Goal: Transaction & Acquisition: Purchase product/service

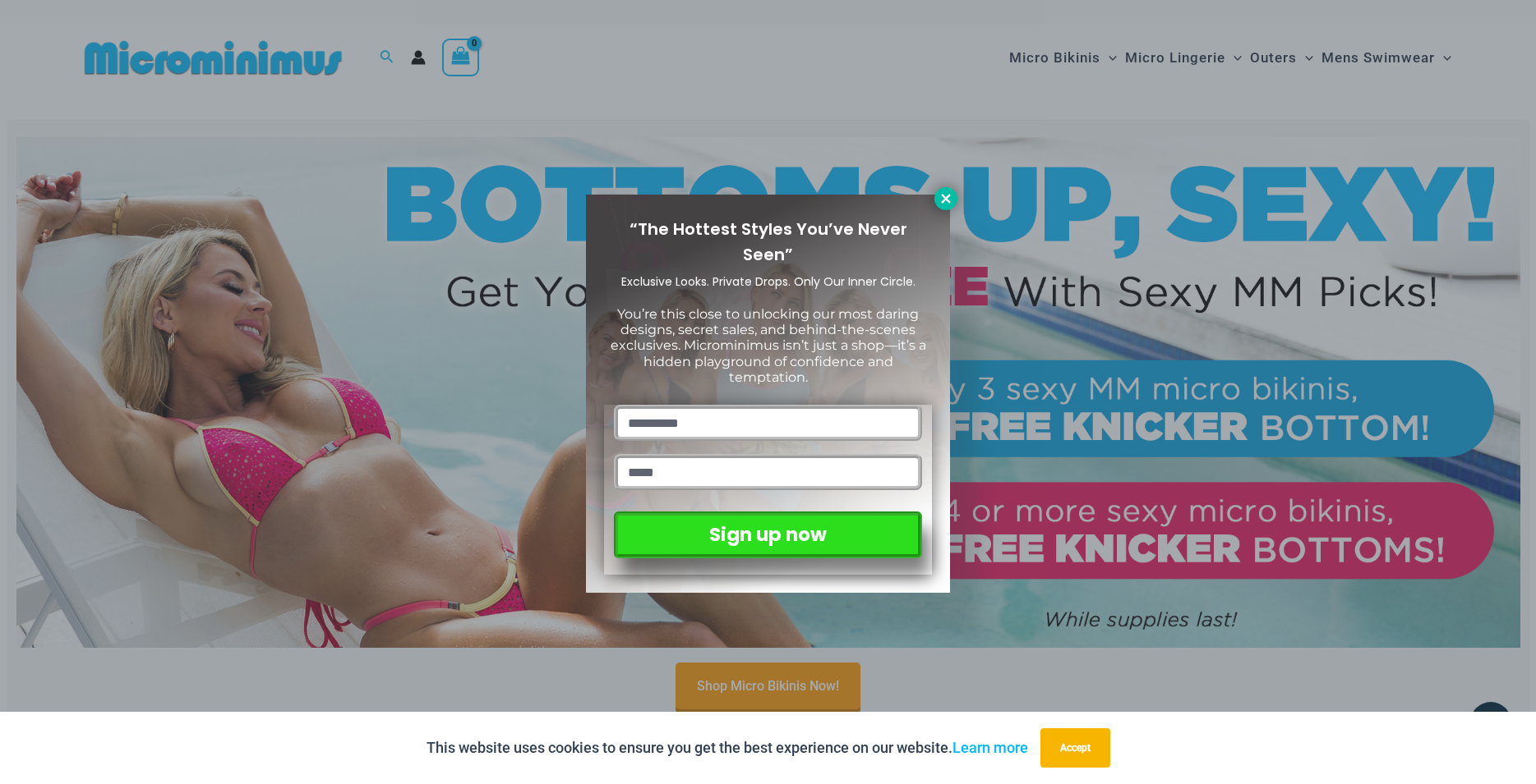
click at [945, 196] on icon at bounding box center [945, 198] width 14 height 14
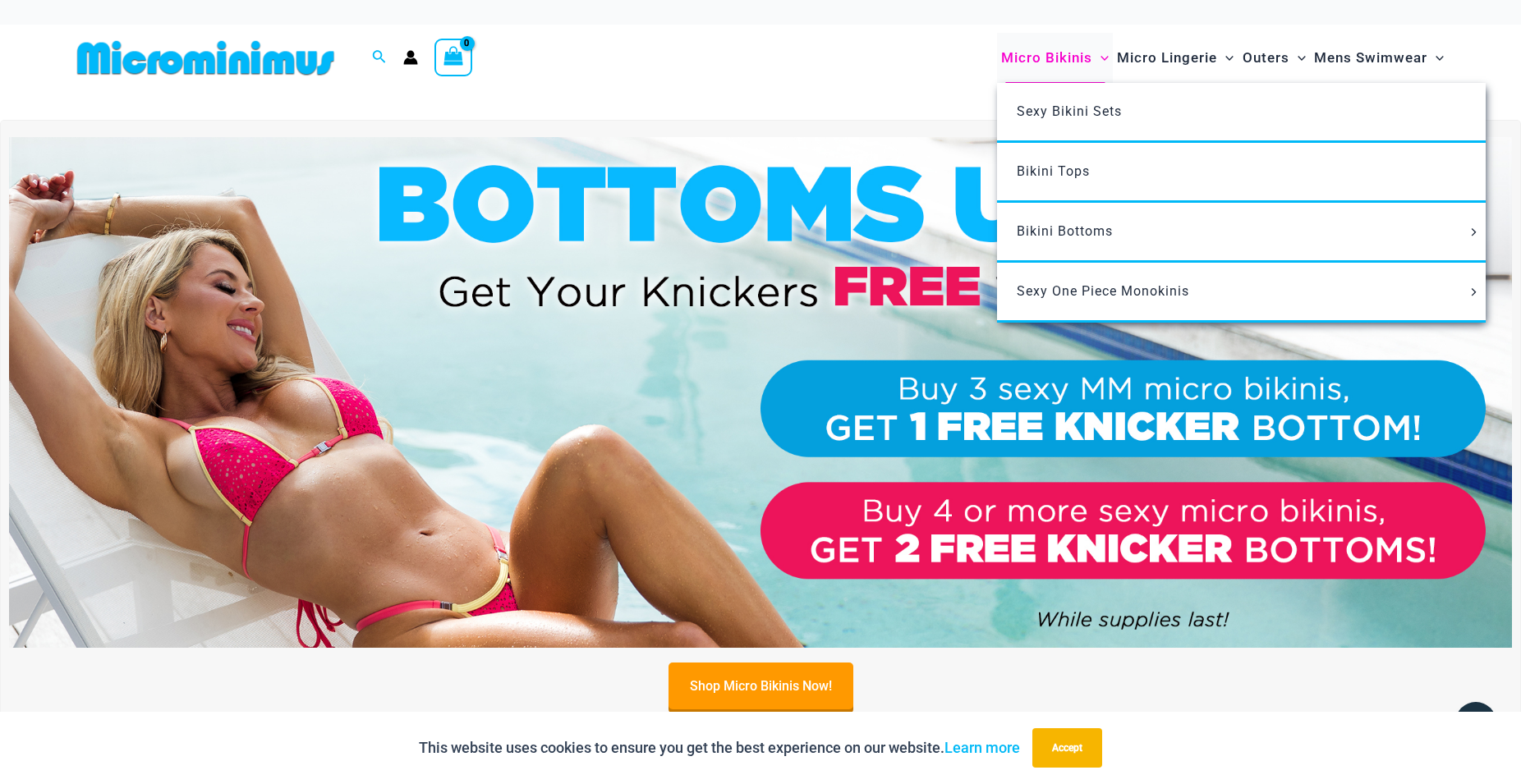
click at [1059, 55] on span "Micro Bikinis" at bounding box center [1047, 58] width 91 height 42
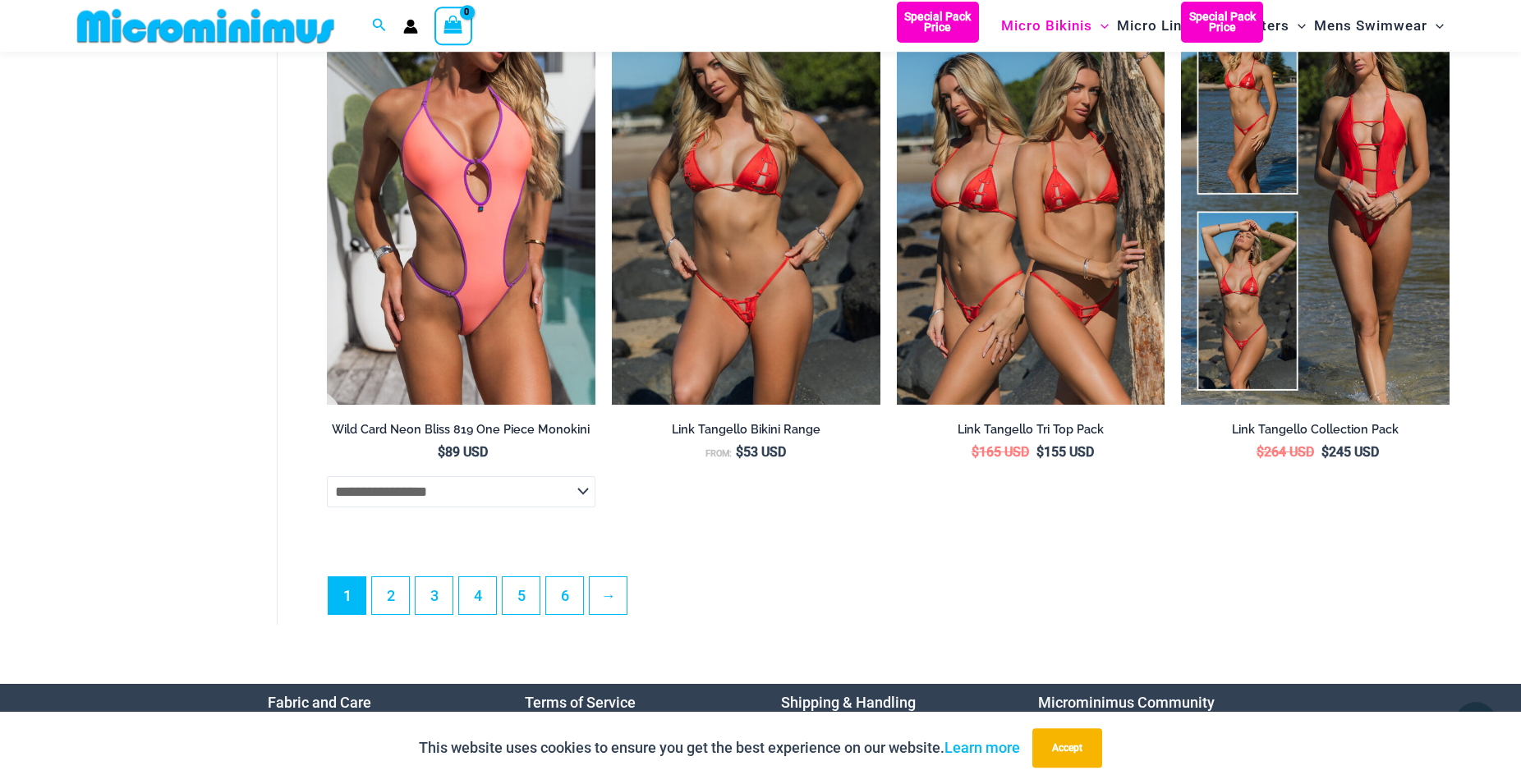
scroll to position [4592, 0]
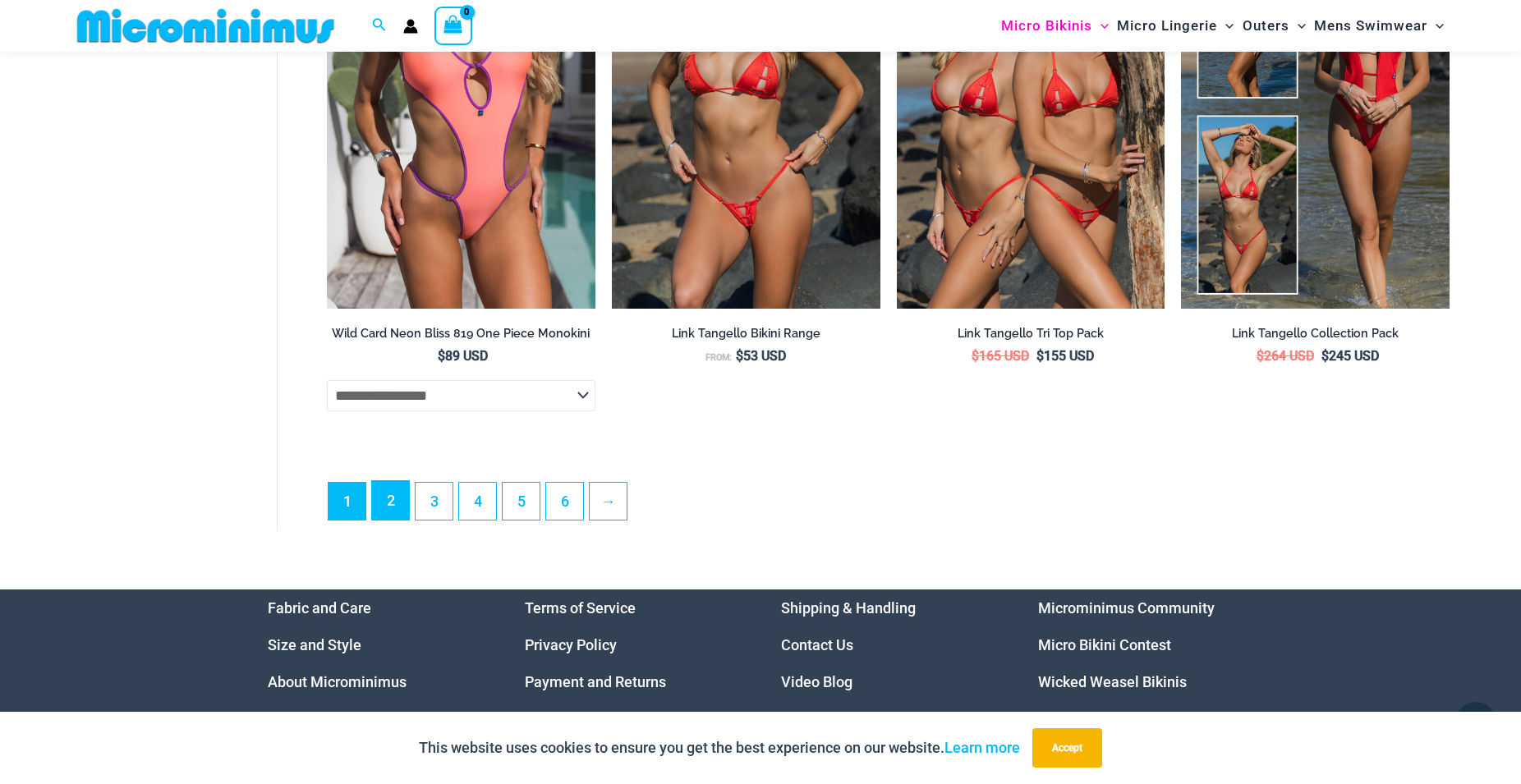
click at [387, 520] on link "2" at bounding box center [390, 501] width 37 height 39
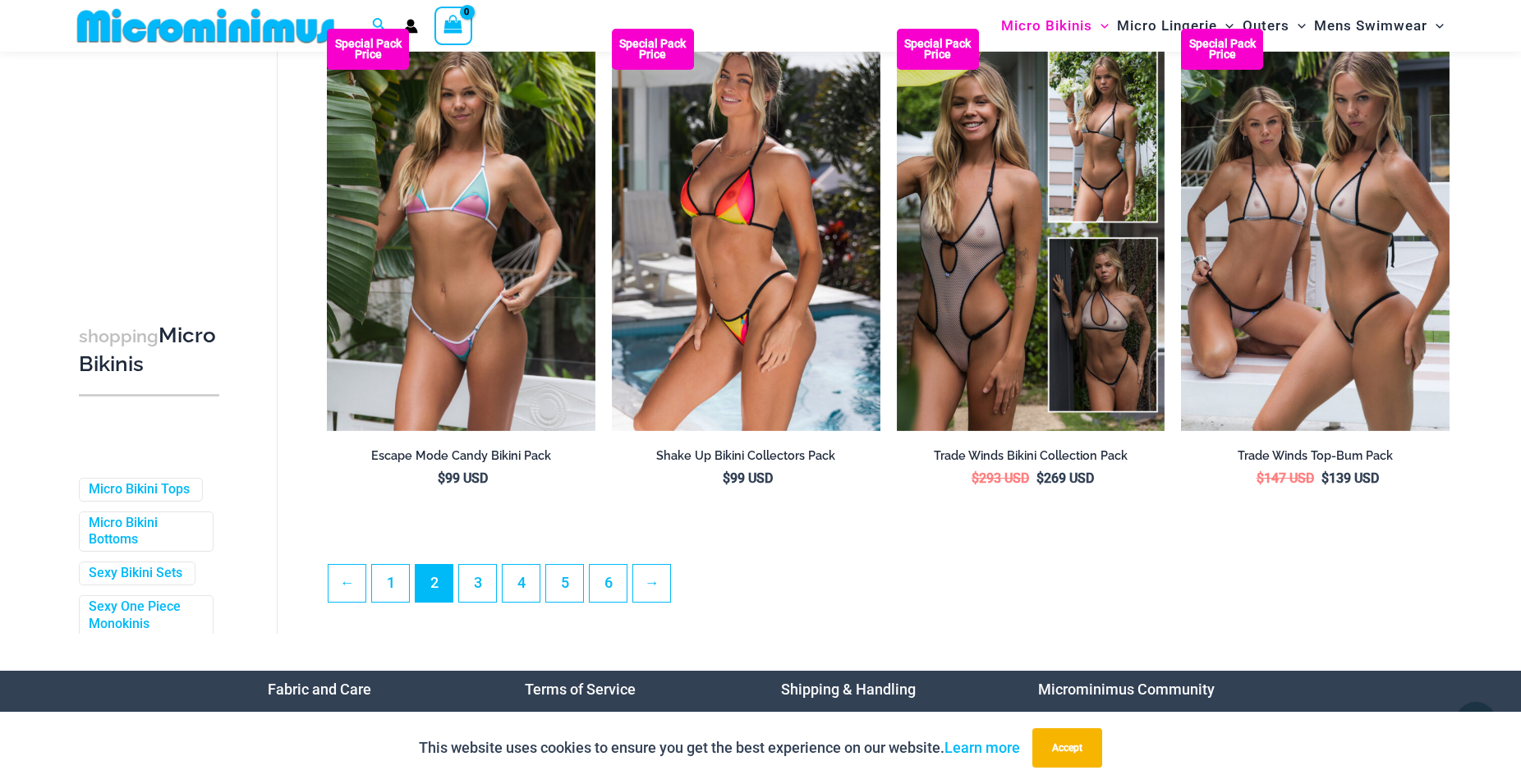
scroll to position [4313, 0]
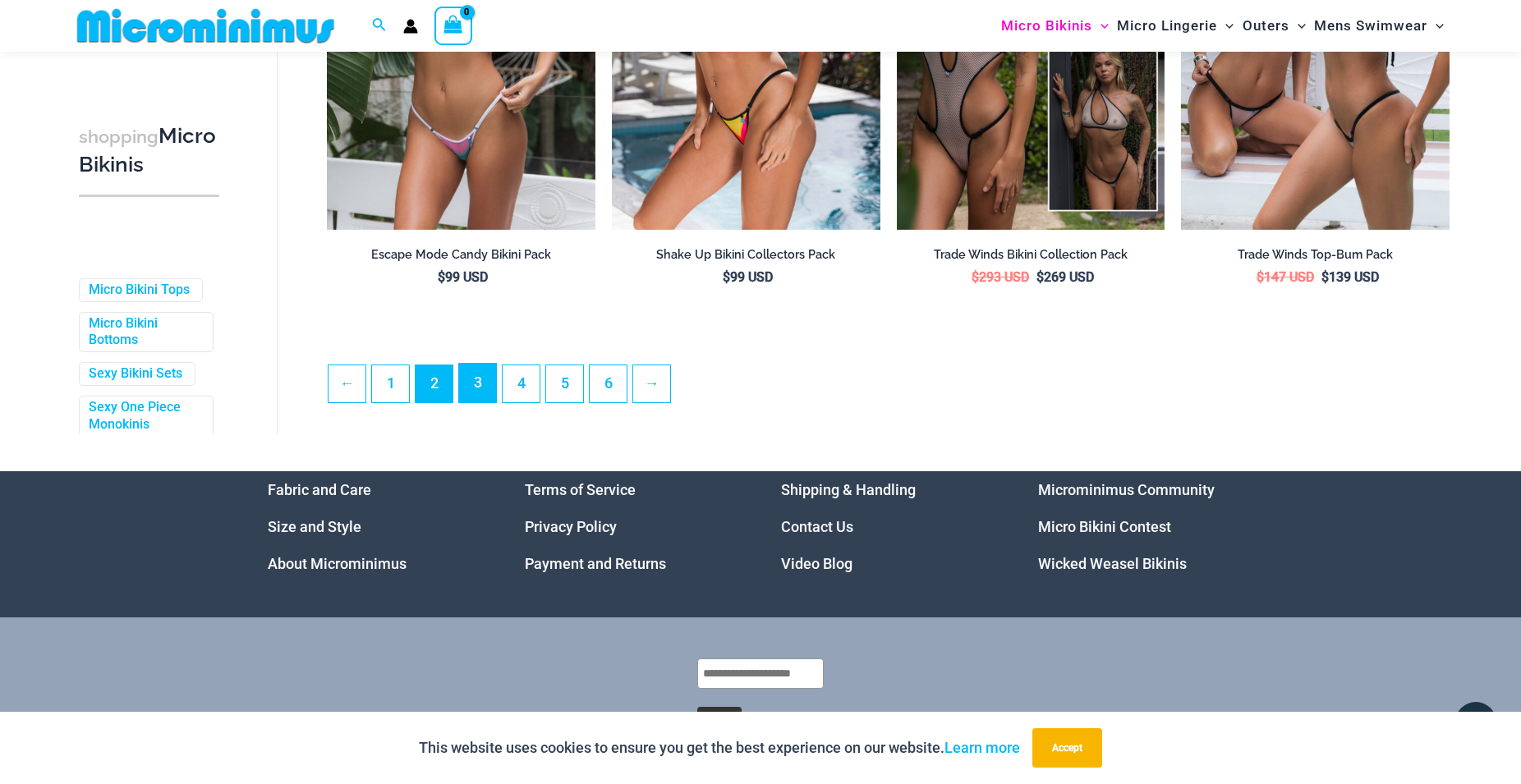
click at [476, 393] on link "3" at bounding box center [477, 384] width 37 height 39
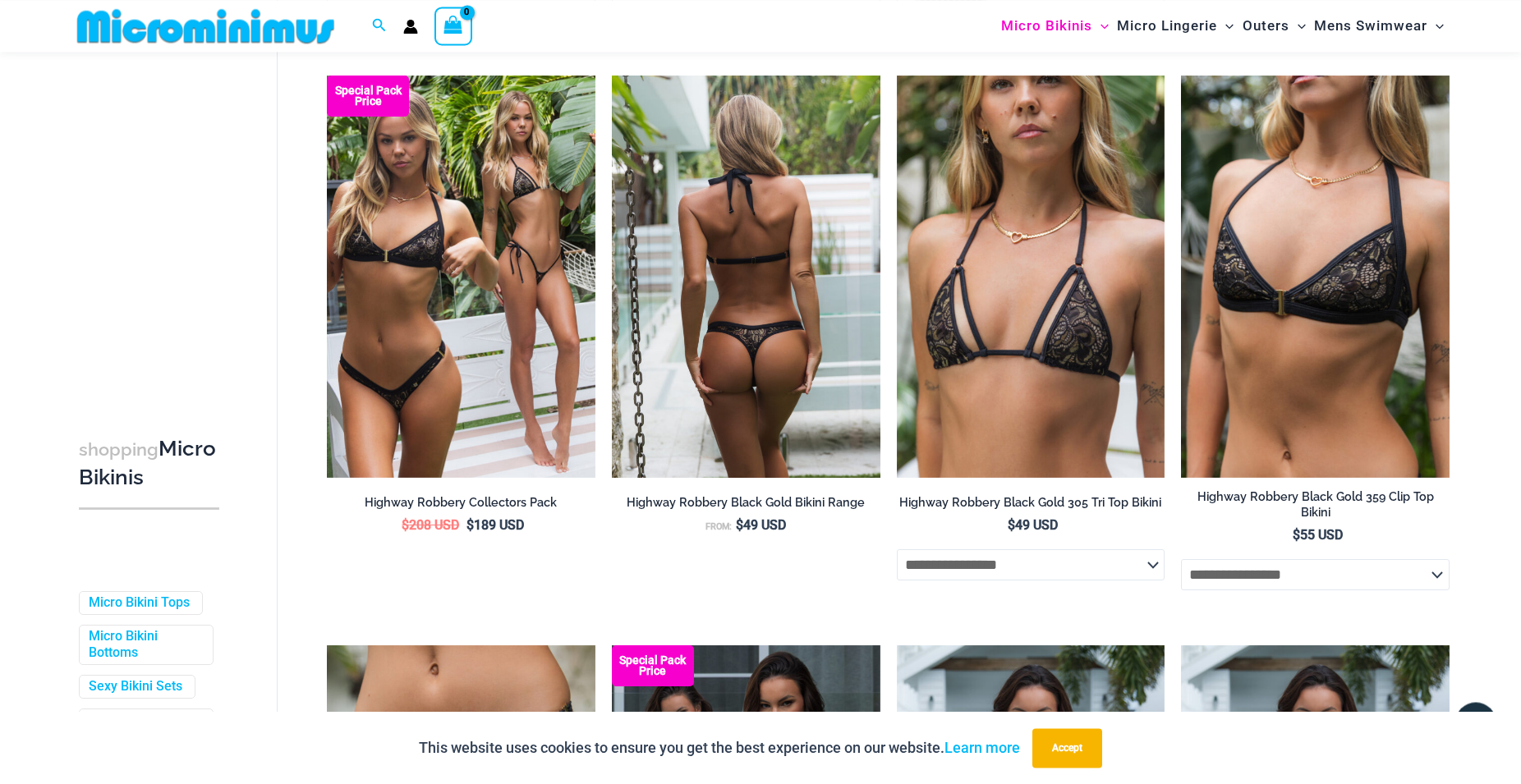
scroll to position [1244, 0]
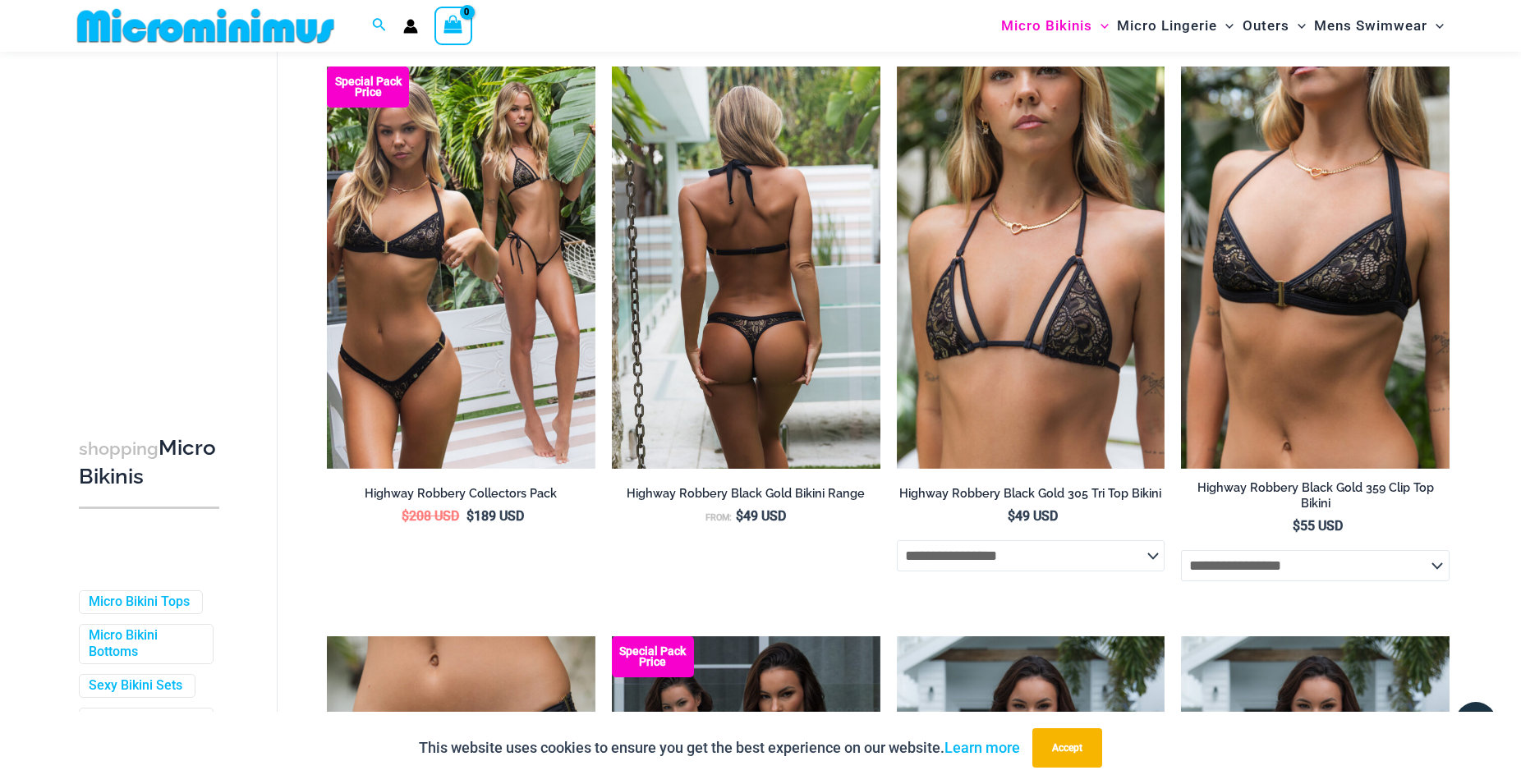
click at [754, 333] on img at bounding box center [746, 268] width 269 height 402
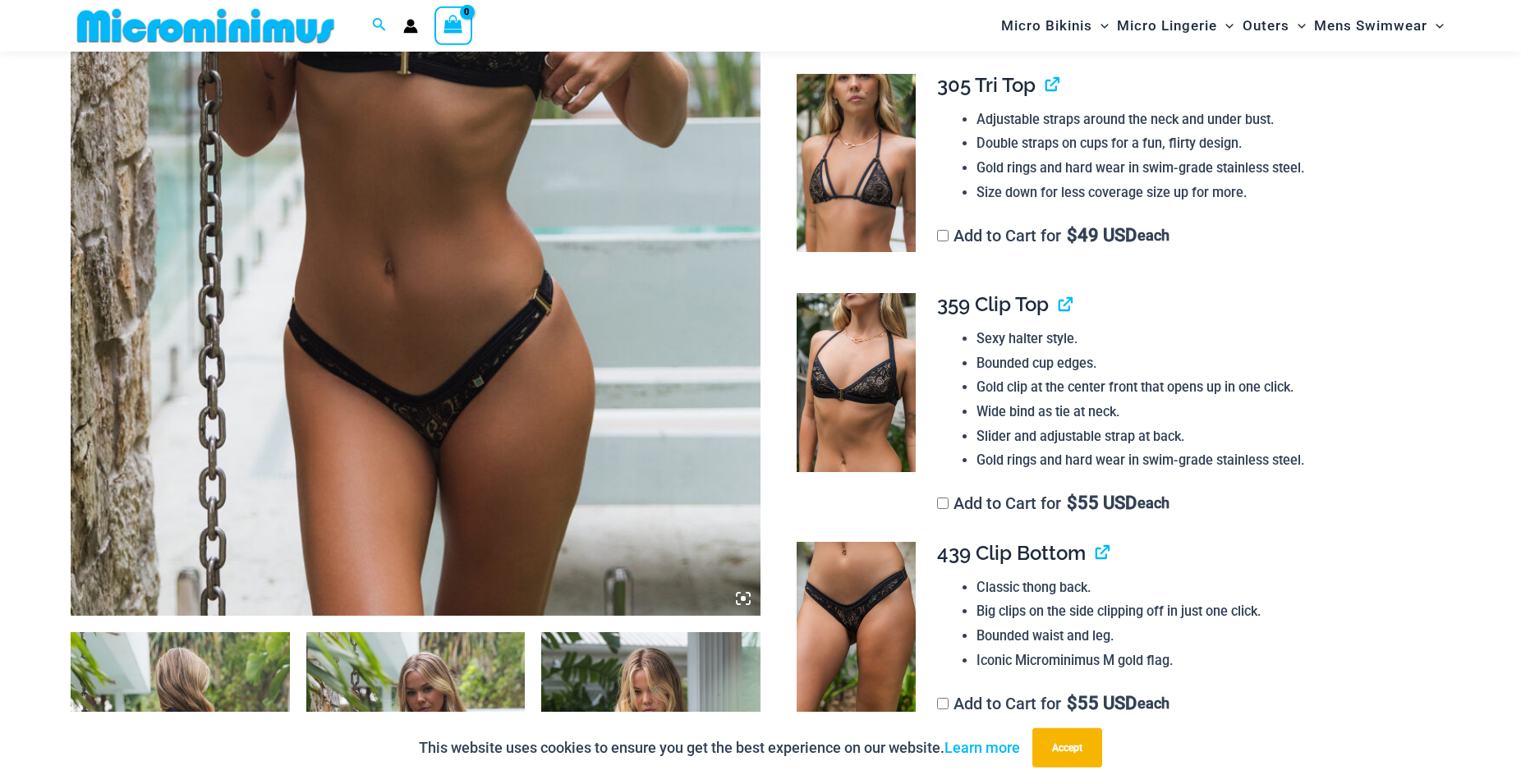
scroll to position [404, 0]
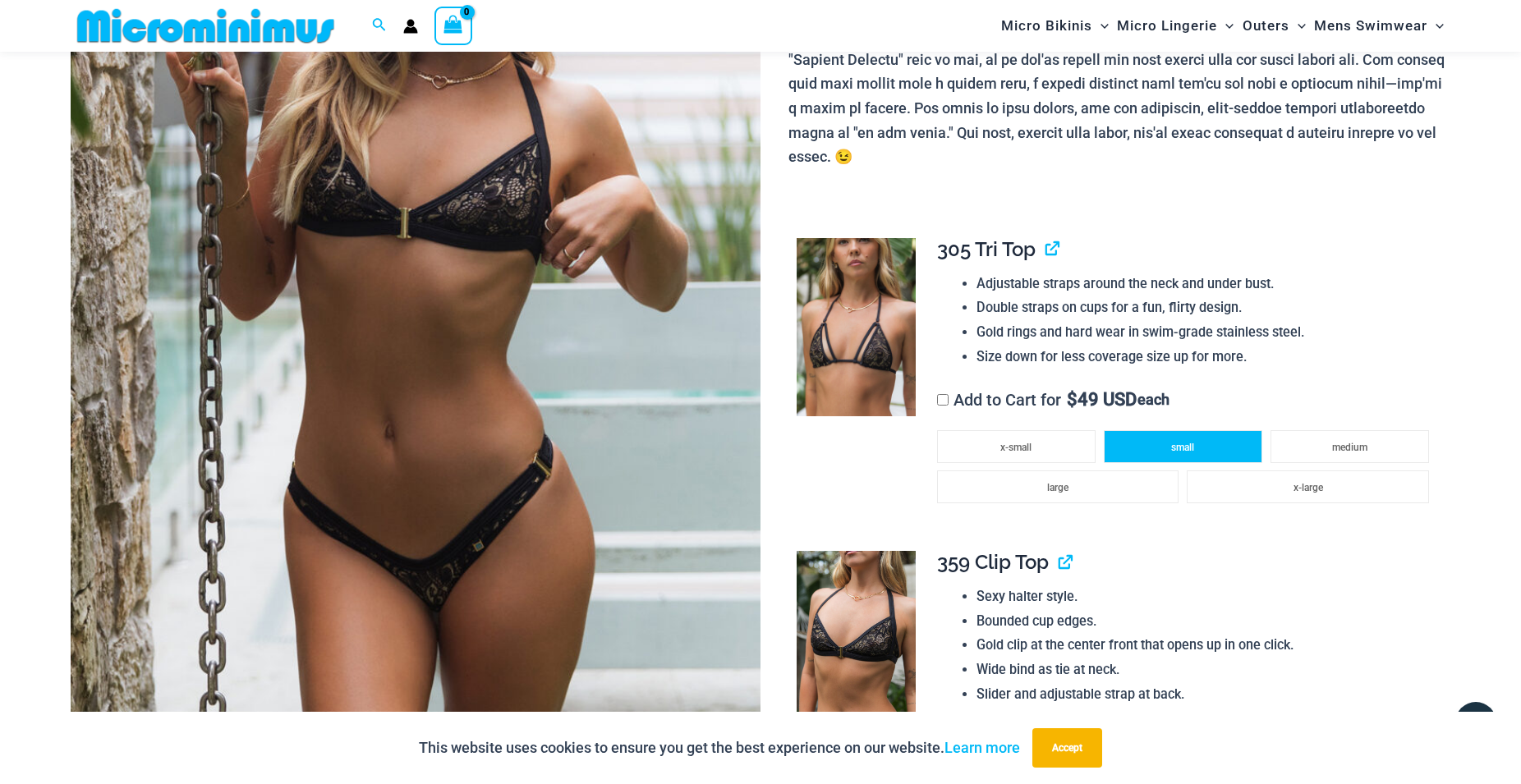
click at [1210, 430] on li "small" at bounding box center [1183, 446] width 159 height 33
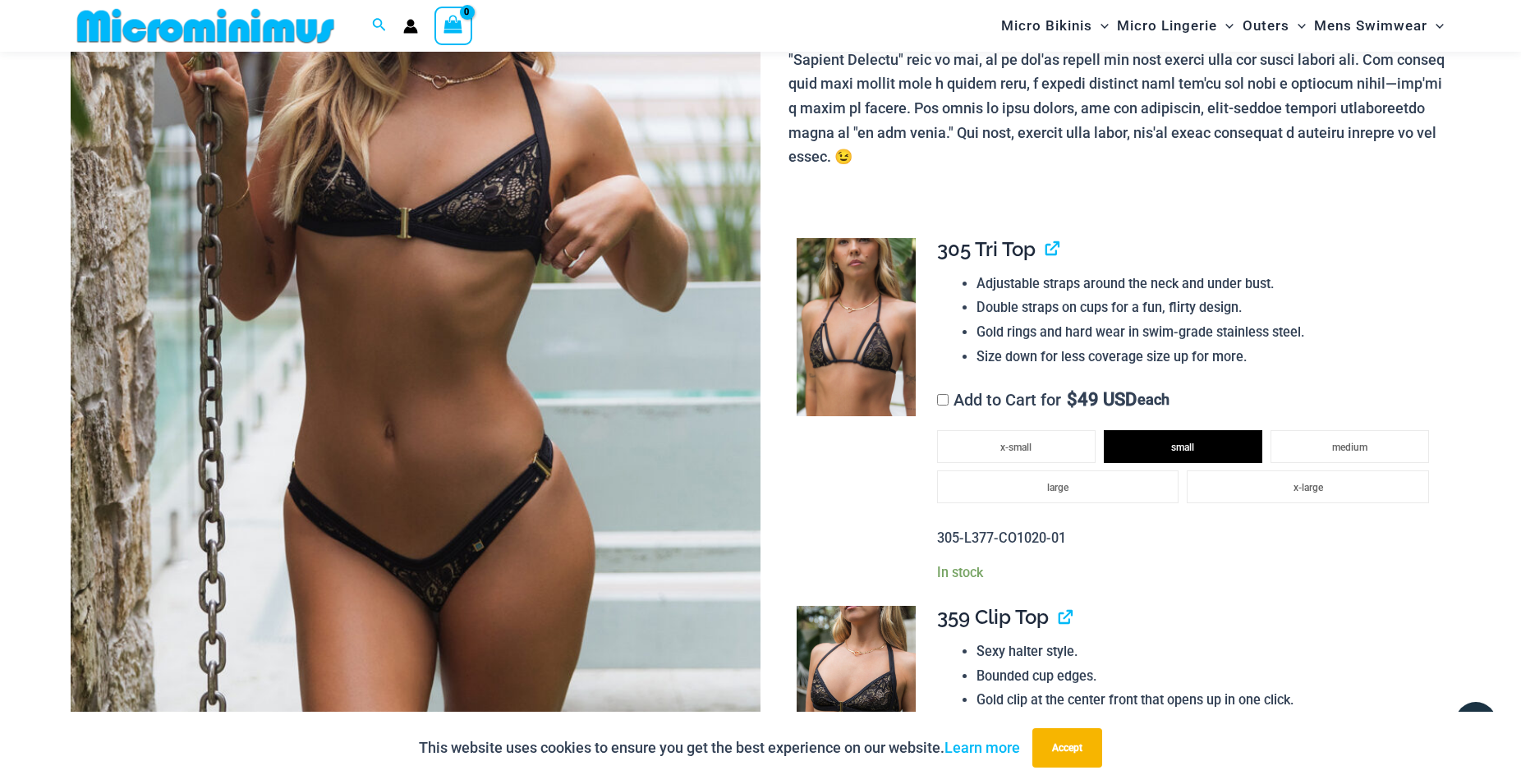
click at [1020, 390] on label "Add to Cart for $ 49 USD each" at bounding box center [1054, 400] width 233 height 19
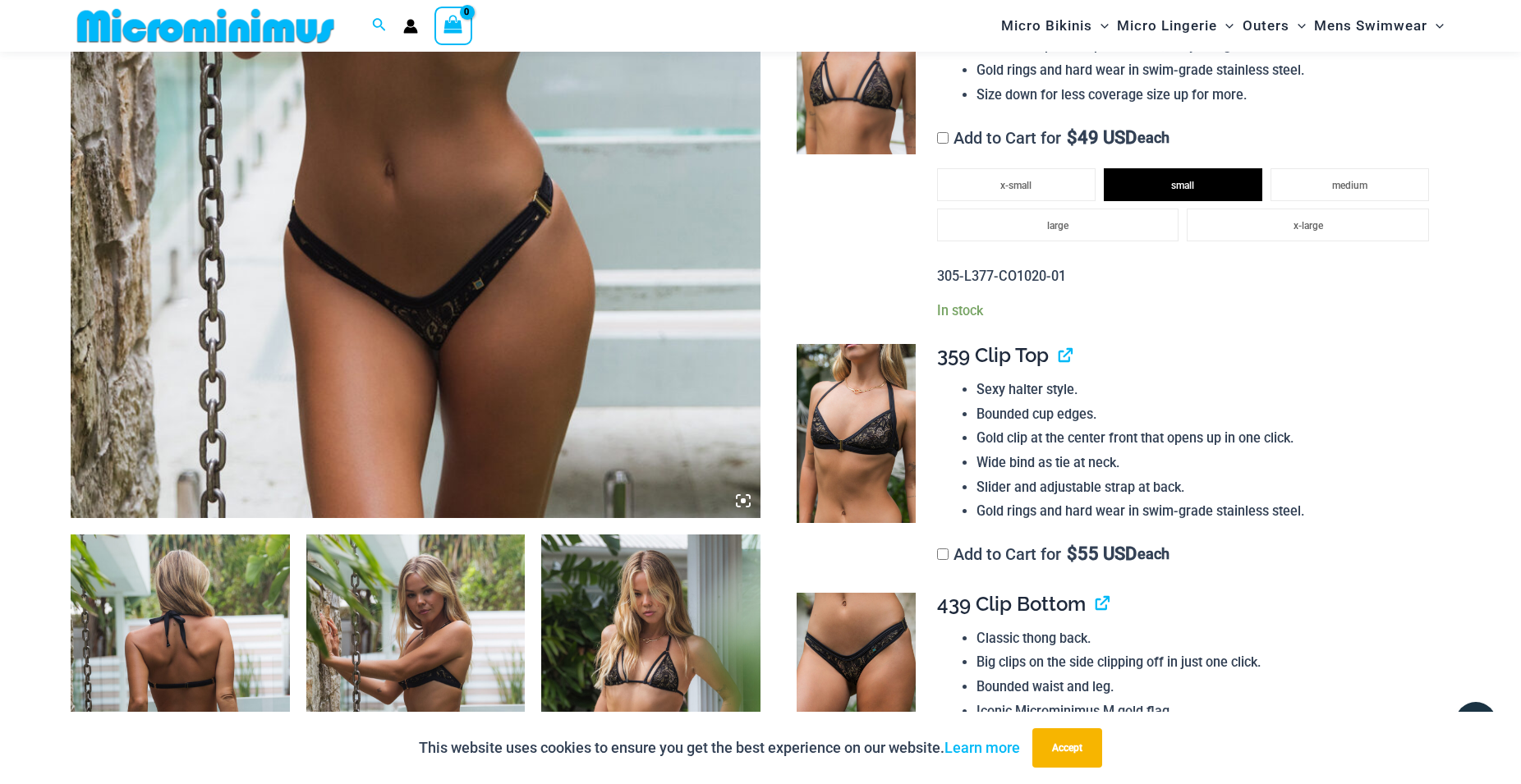
scroll to position [683, 0]
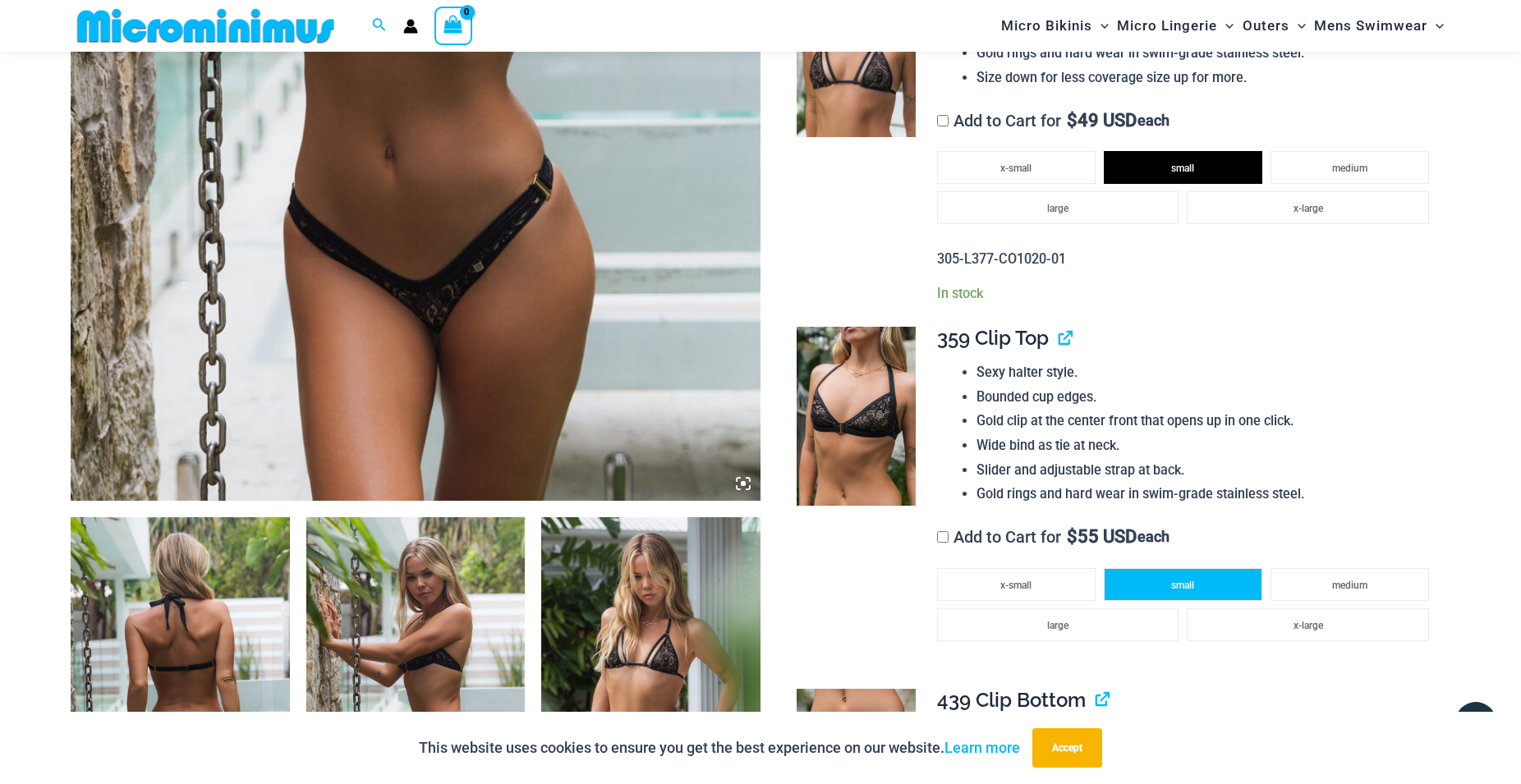
click at [1199, 570] on li "small" at bounding box center [1183, 585] width 159 height 33
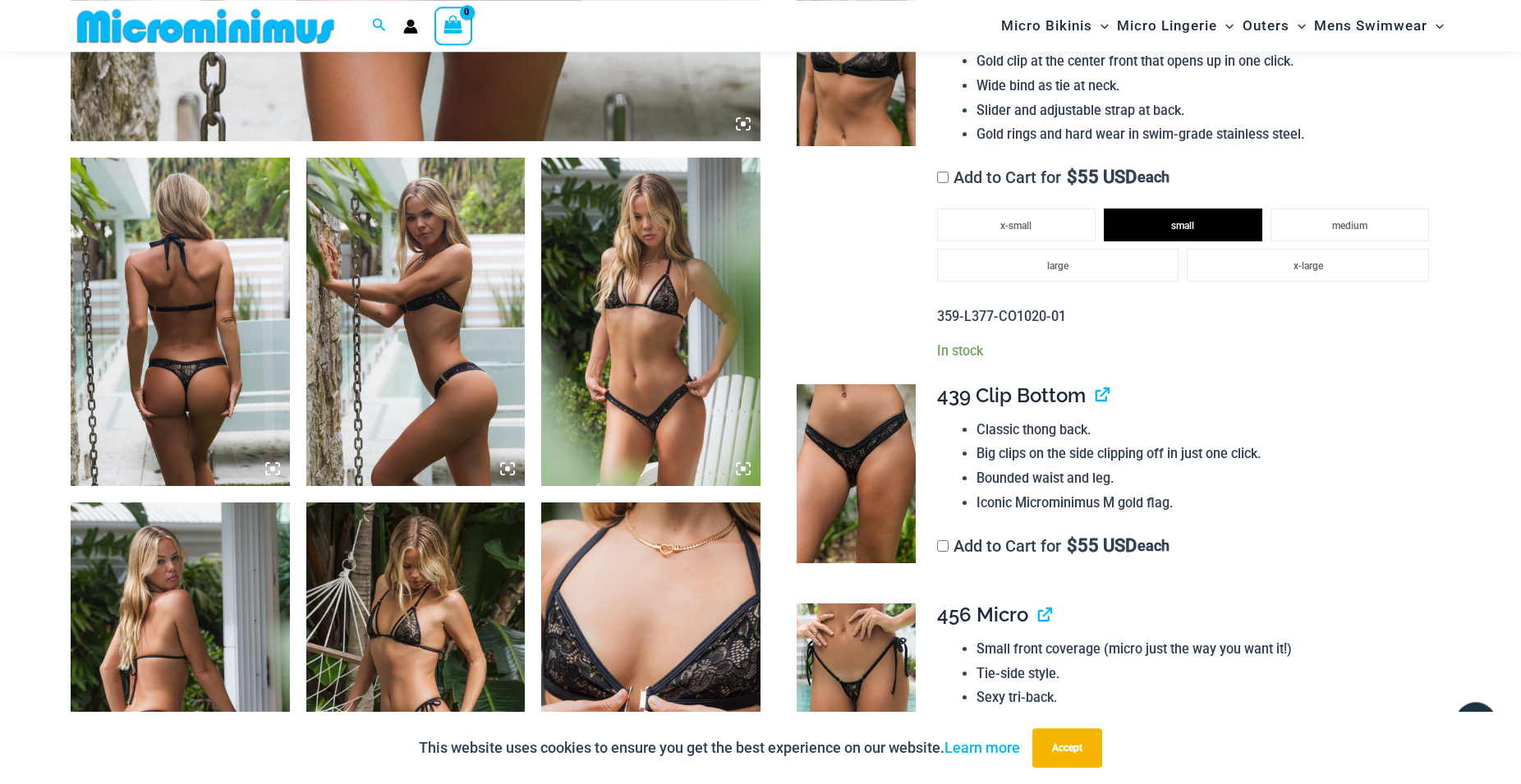
scroll to position [1242, 0]
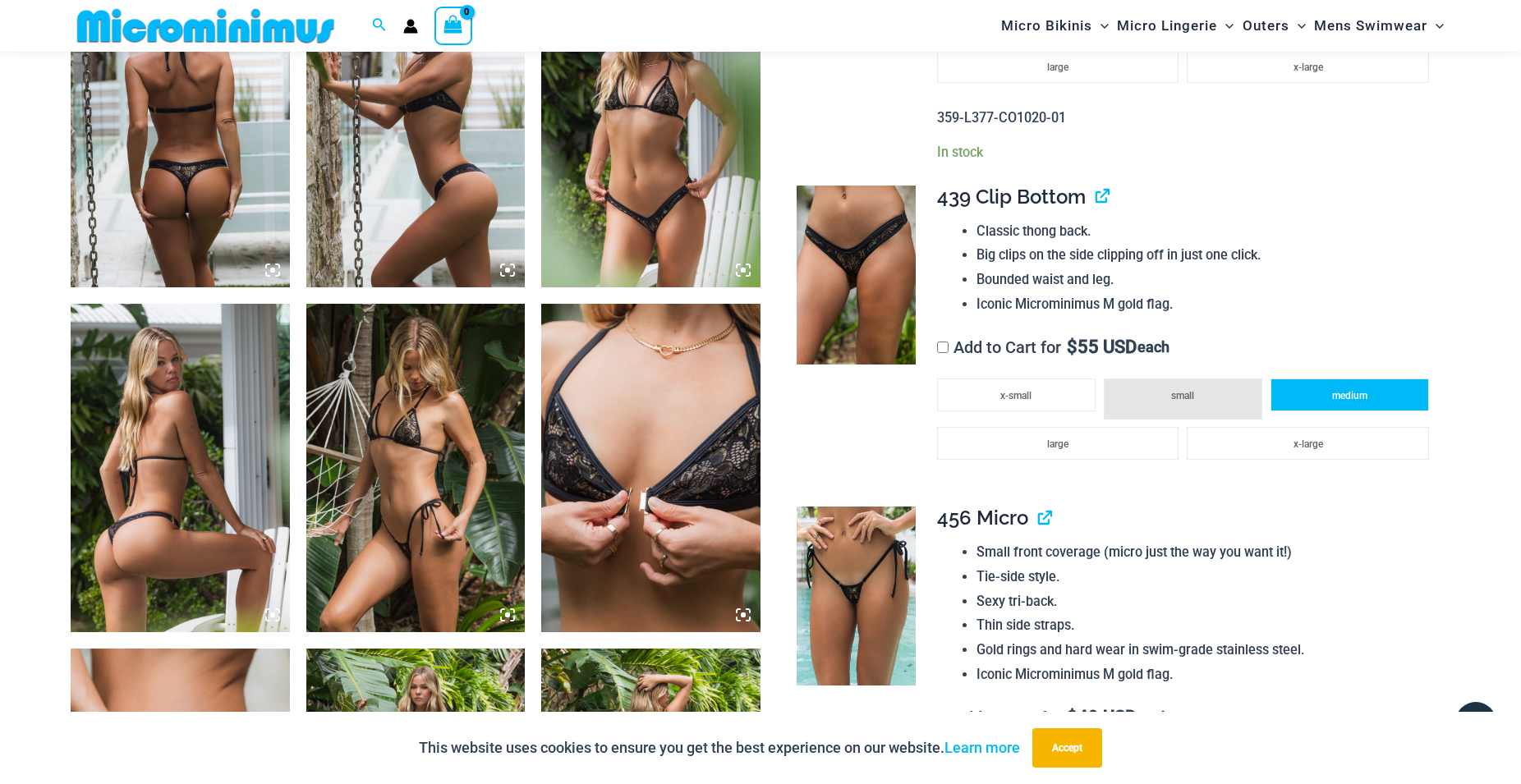
click at [1349, 390] on span "medium" at bounding box center [1350, 396] width 35 height 12
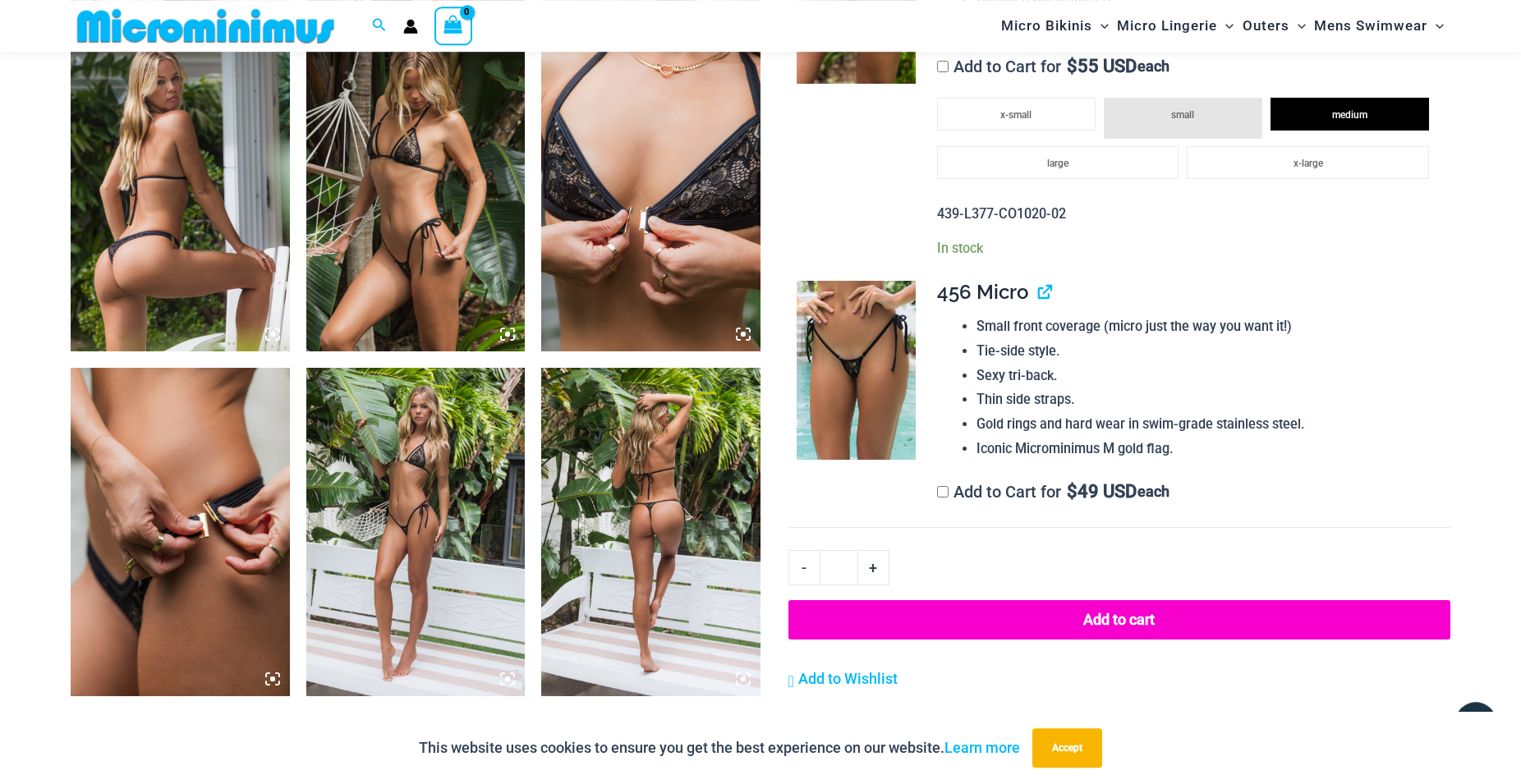
scroll to position [1521, 0]
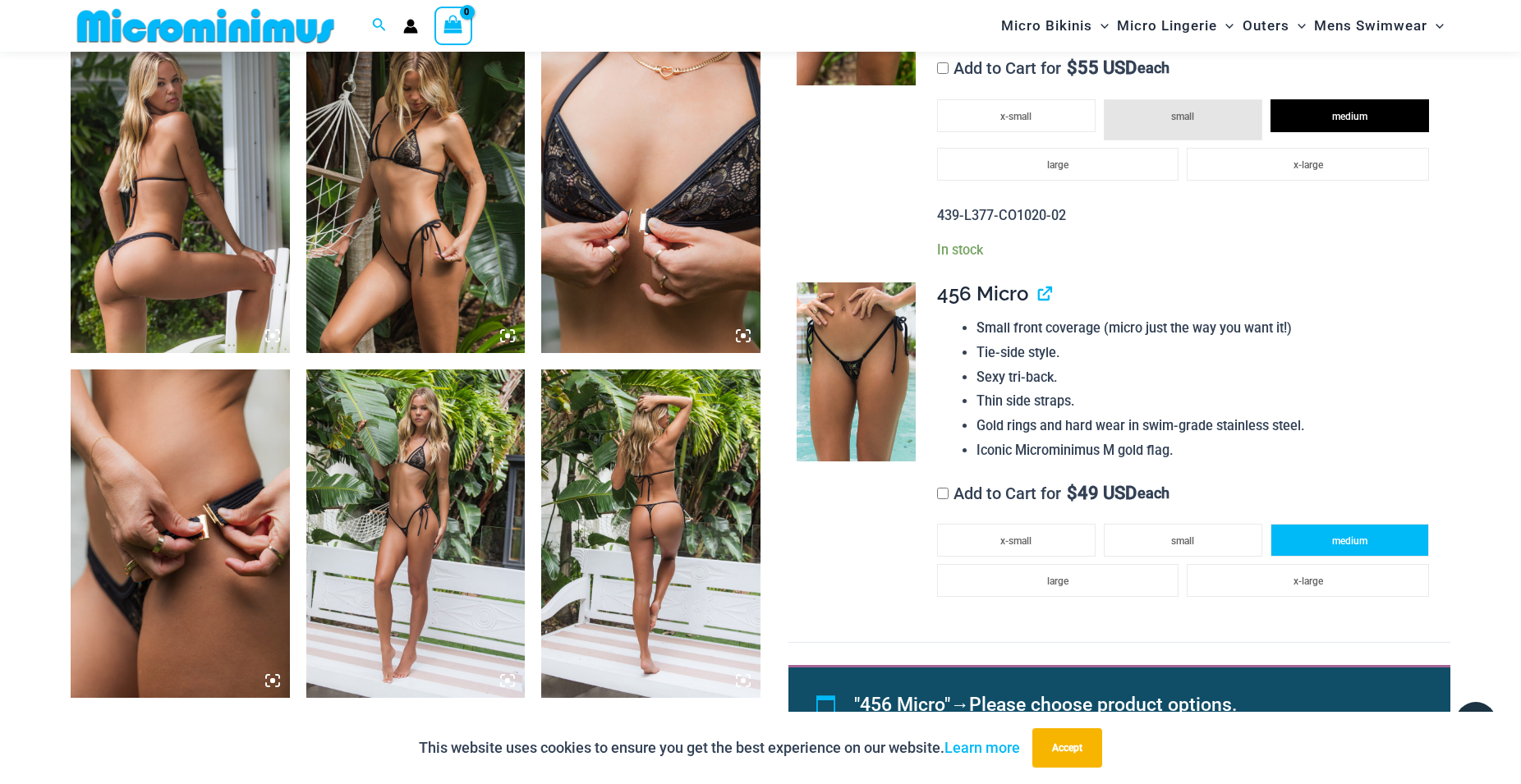
click at [1334, 536] on span "medium" at bounding box center [1350, 542] width 35 height 12
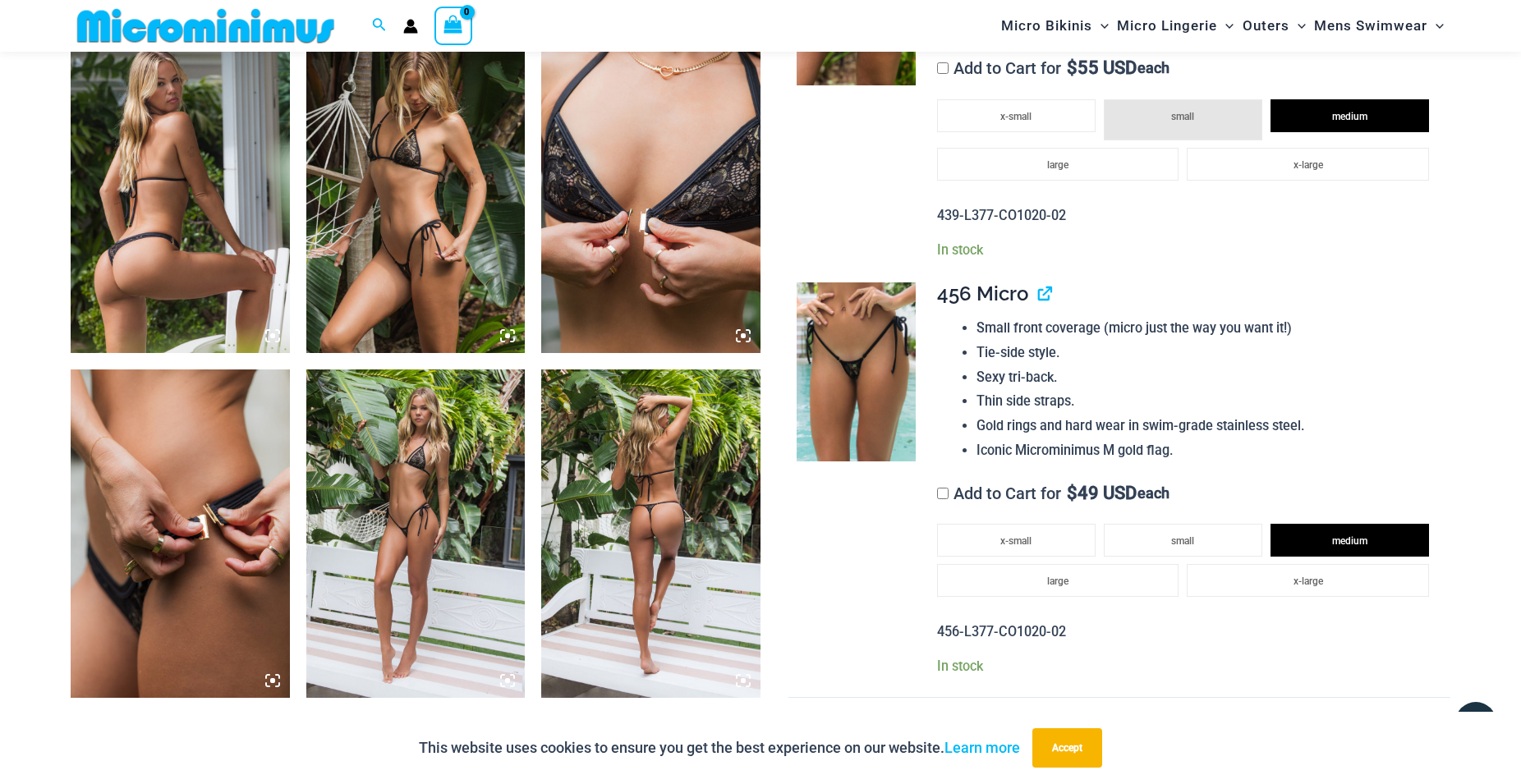
scroll to position [1800, 0]
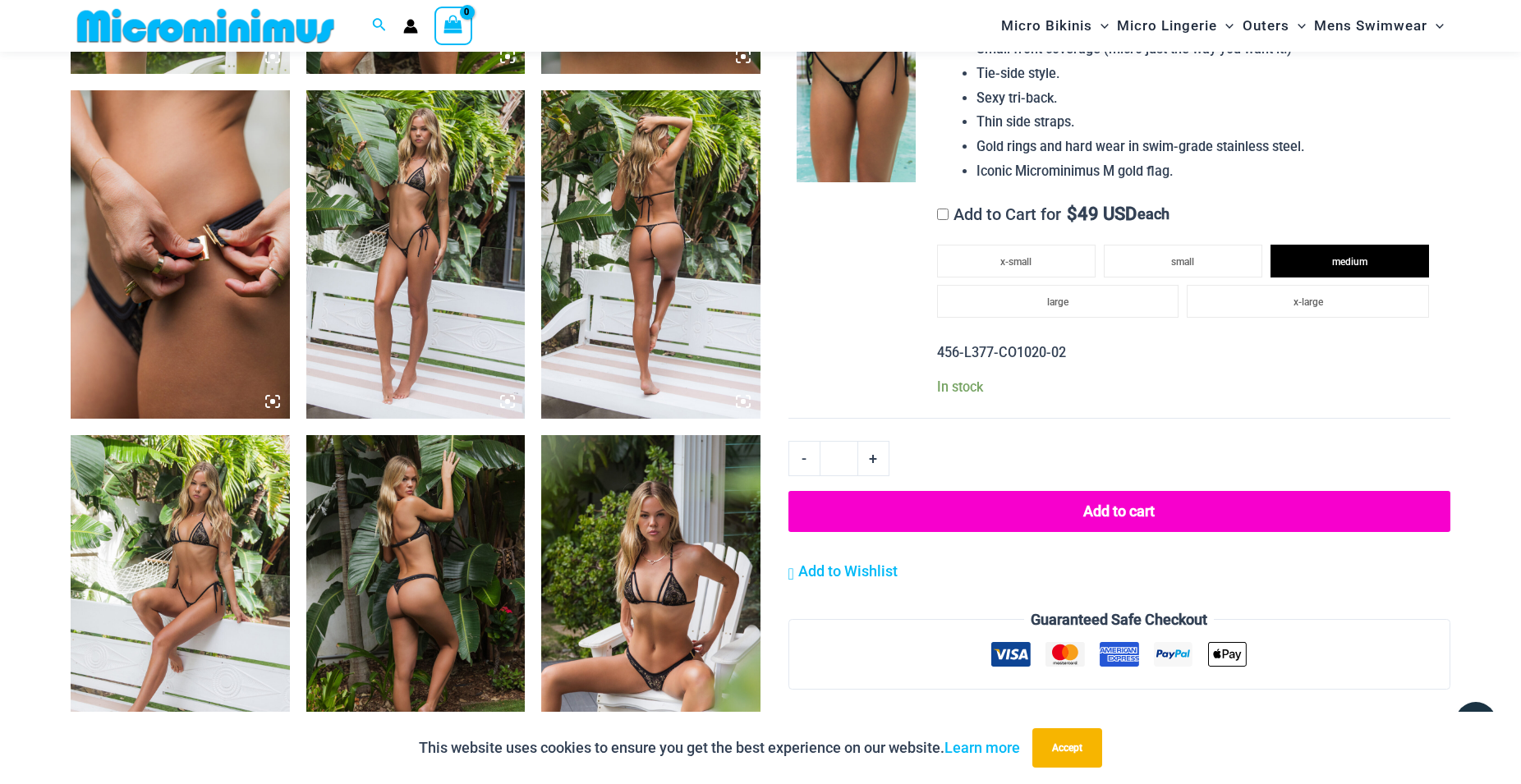
click at [1118, 493] on button "Add to cart" at bounding box center [1119, 511] width 662 height 41
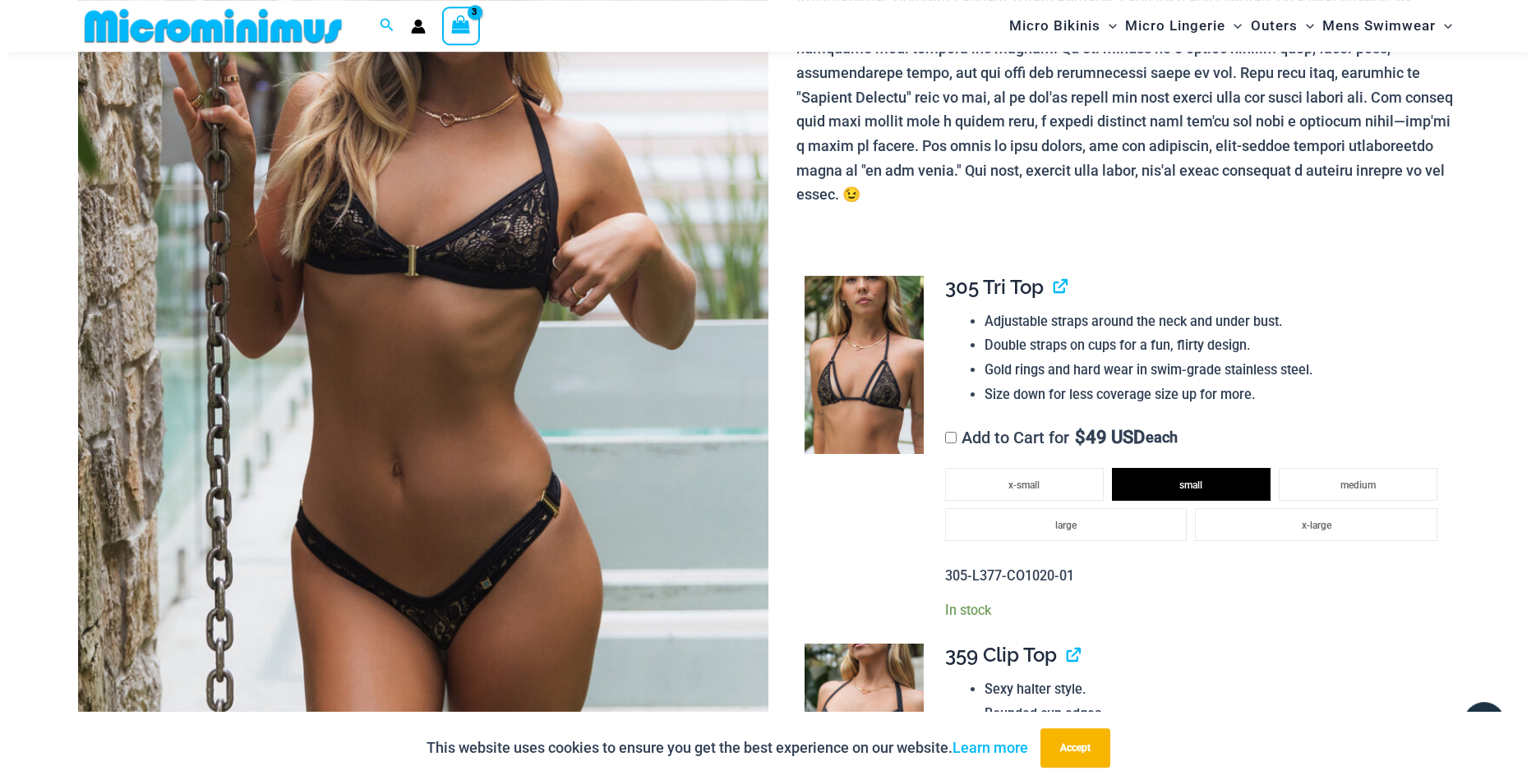
scroll to position [271, 0]
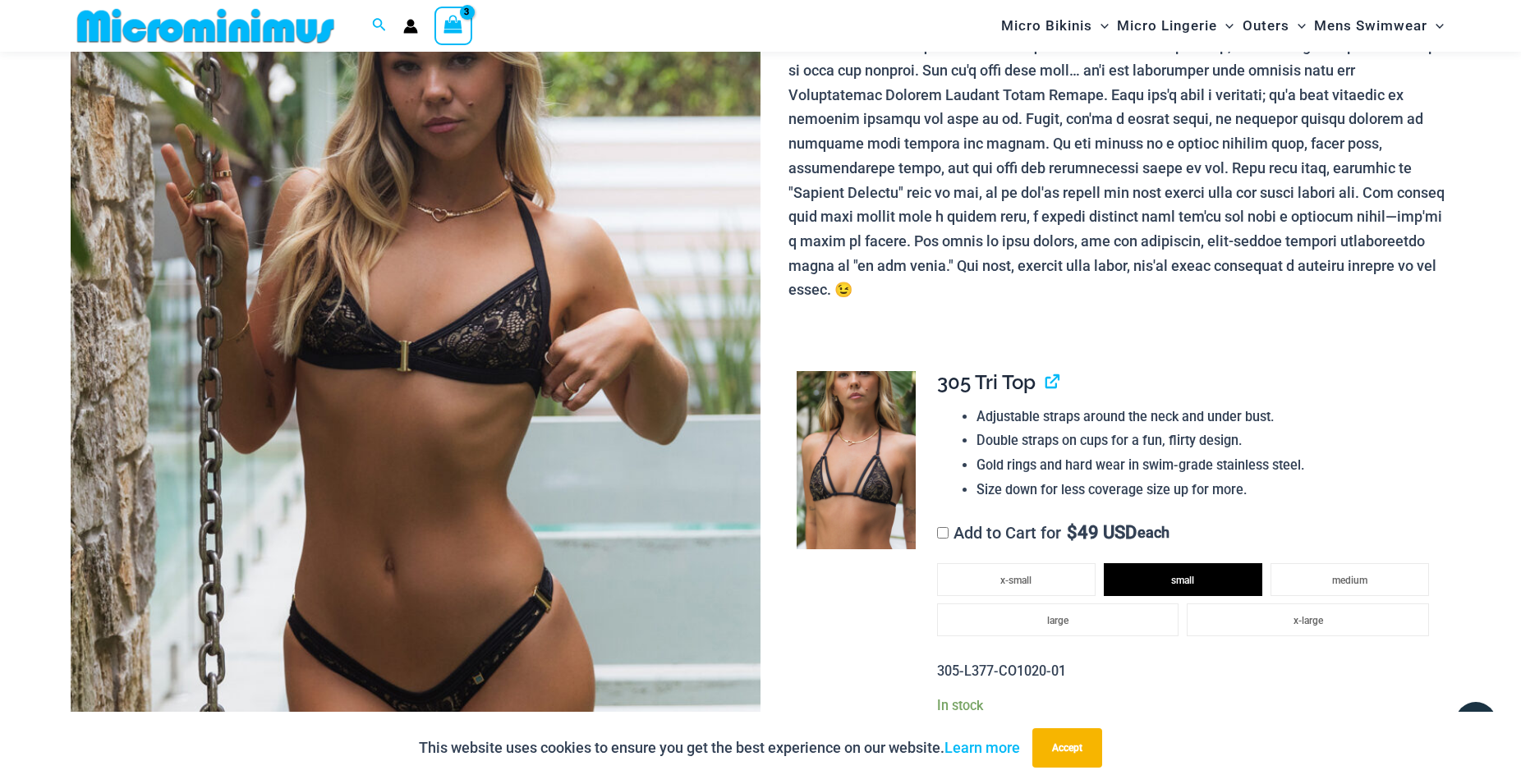
click at [450, 24] on icon "View Shopping Cart, 3 items" at bounding box center [454, 24] width 19 height 19
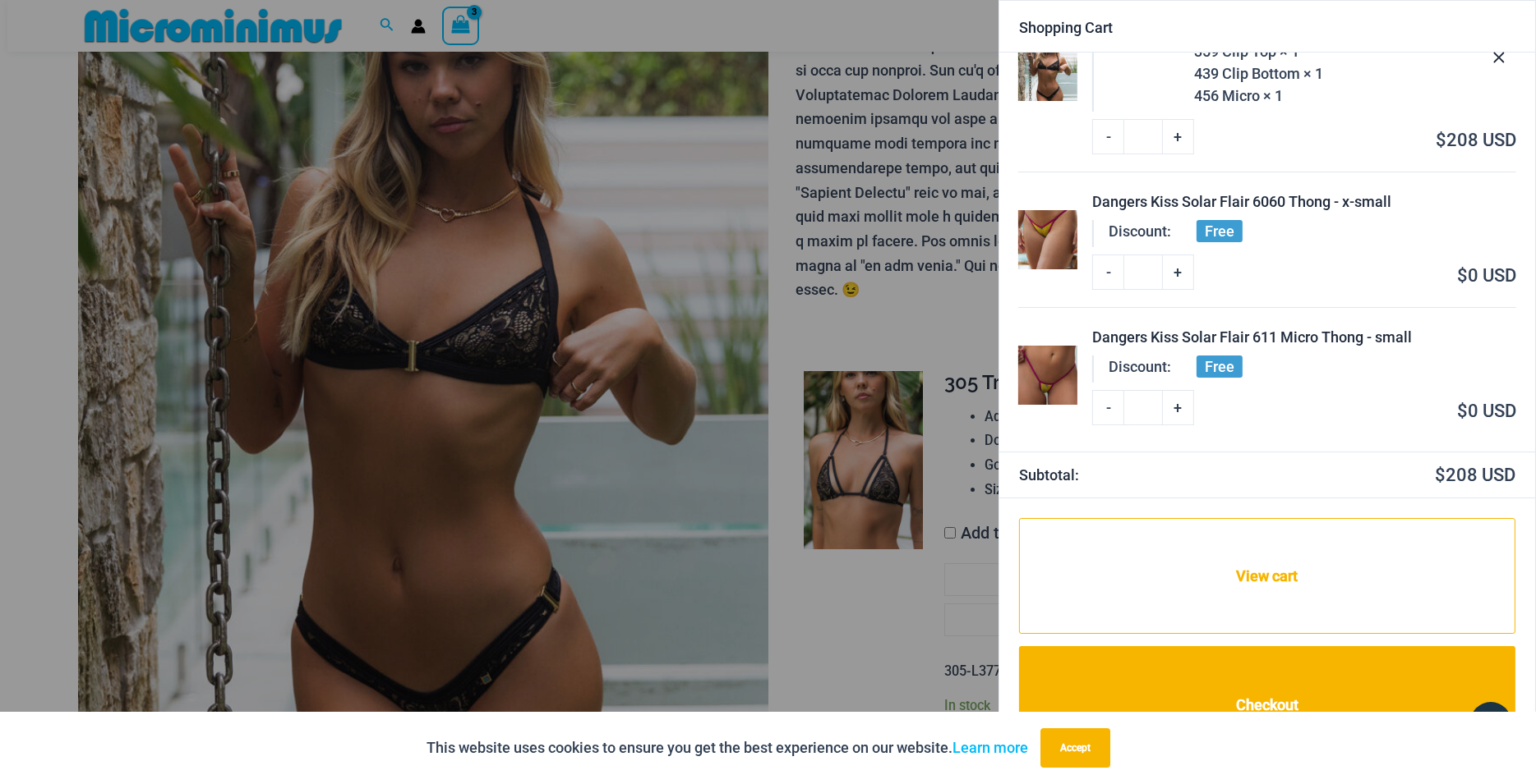
scroll to position [112, 0]
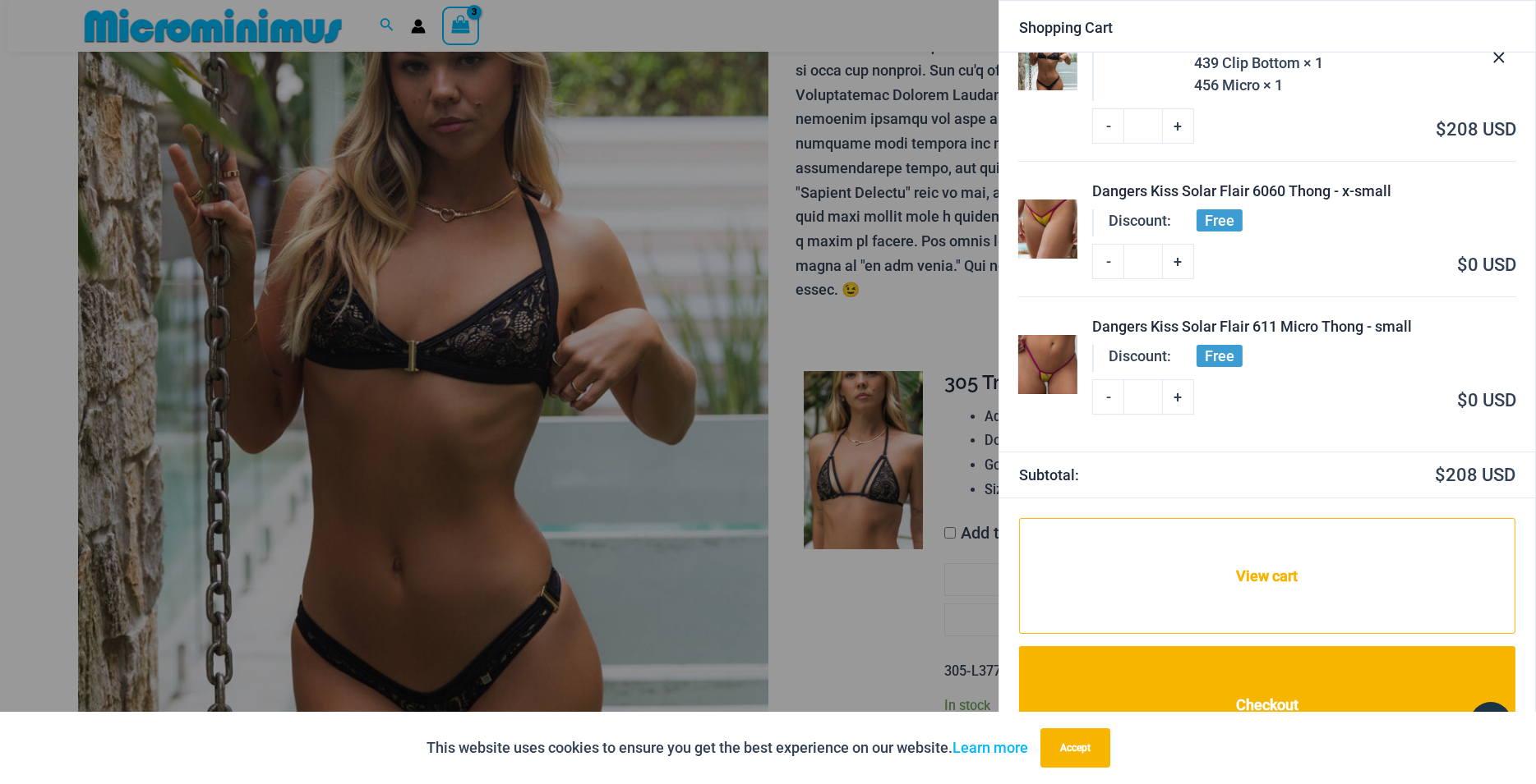
click at [1039, 219] on img at bounding box center [1047, 229] width 59 height 59
click at [1045, 220] on img at bounding box center [1047, 229] width 59 height 59
click at [1328, 189] on div "Dangers Kiss Solar Flair 6060 Thong - x-small" at bounding box center [1304, 191] width 424 height 22
click at [1379, 193] on div "Dangers Kiss Solar Flair 6060 Thong - x-small" at bounding box center [1304, 191] width 424 height 22
click at [1194, 190] on div "Dangers Kiss Solar Flair 6060 Thong - x-small" at bounding box center [1304, 191] width 424 height 22
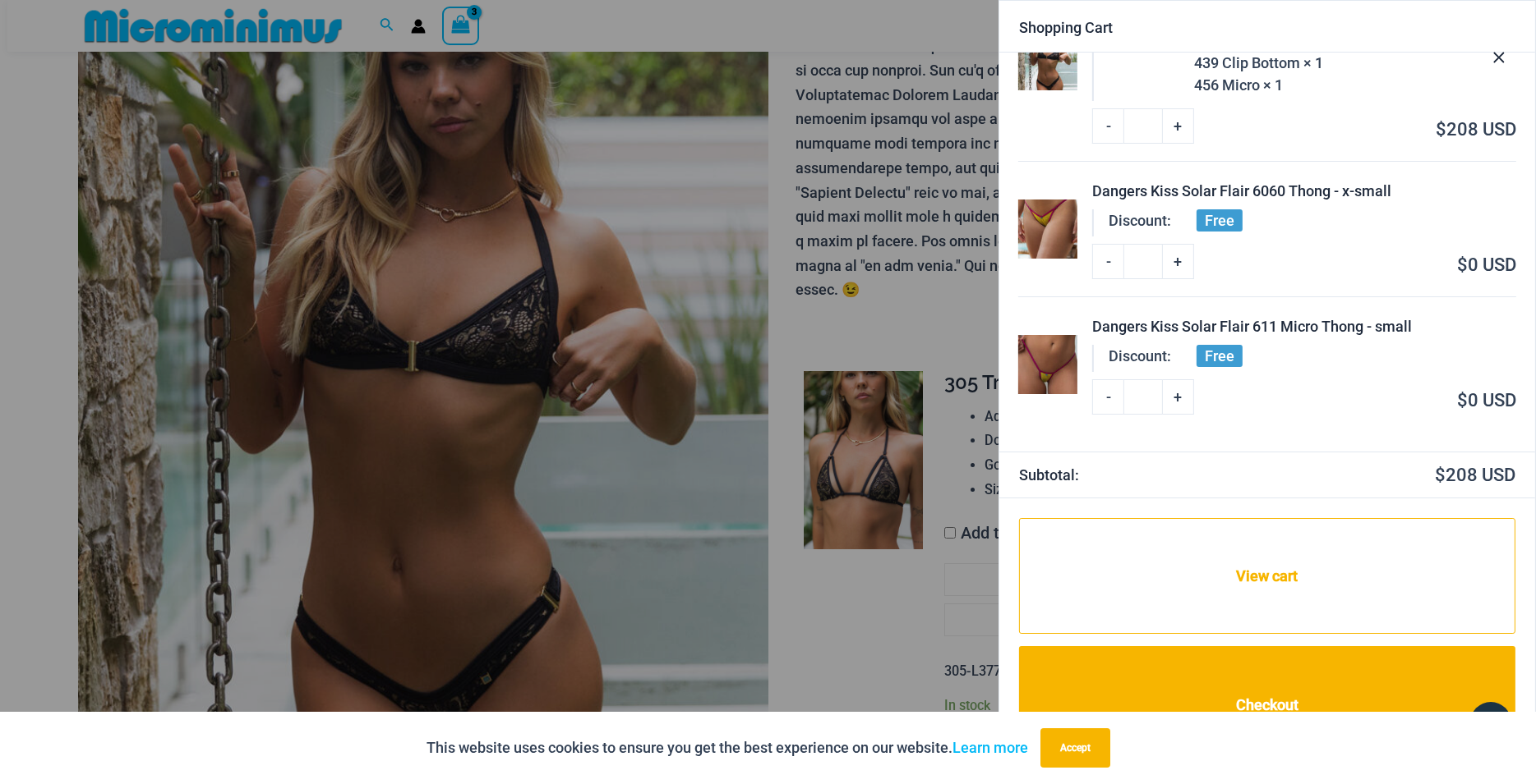
click at [1293, 327] on div "Dangers Kiss Solar Flair 611 Micro Thong - small" at bounding box center [1304, 326] width 424 height 22
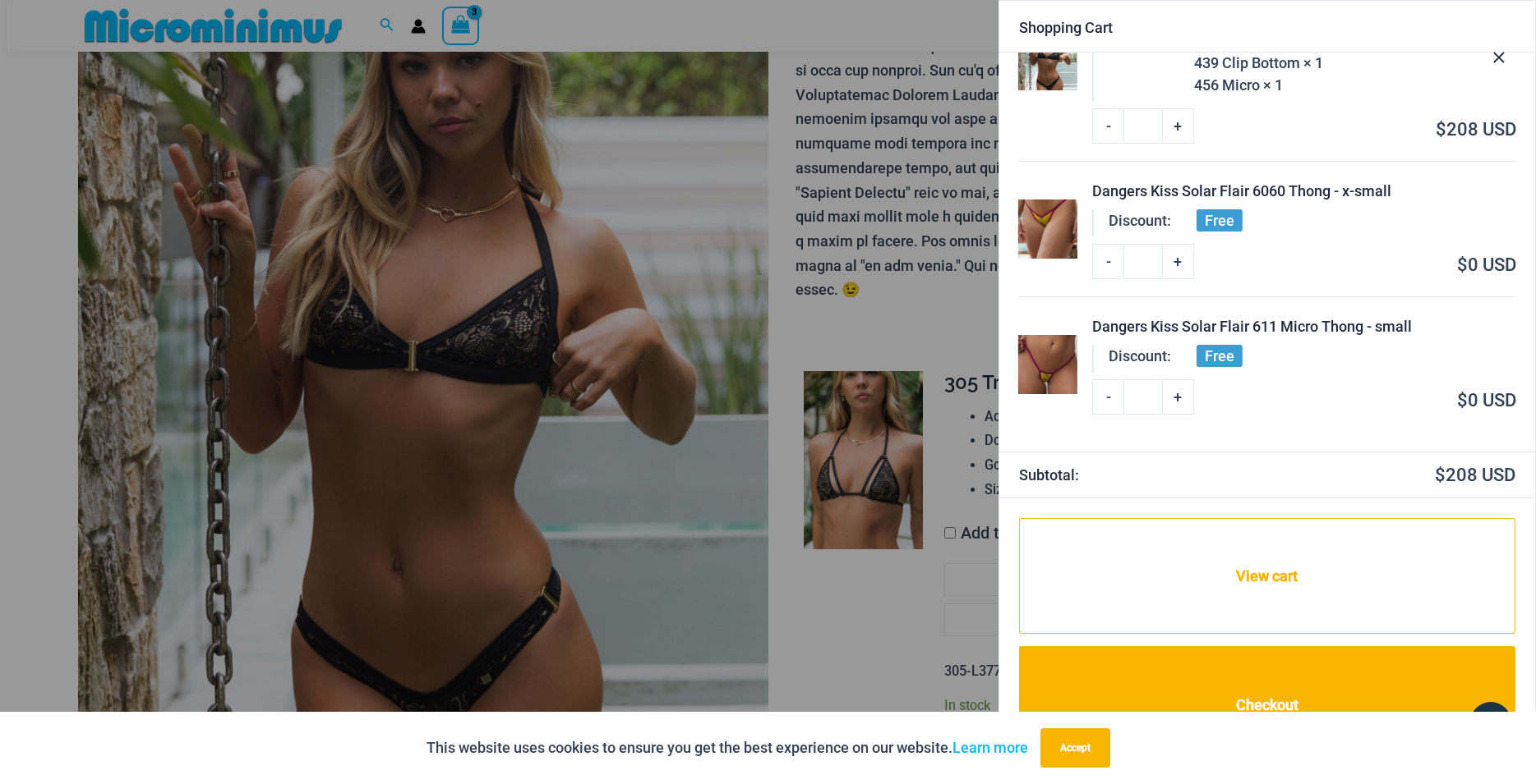
click at [1040, 359] on img at bounding box center [1047, 365] width 59 height 59
click at [1227, 357] on span "Free" at bounding box center [1219, 356] width 46 height 22
click at [1142, 359] on dt "Discount:" at bounding box center [1140, 357] width 63 height 26
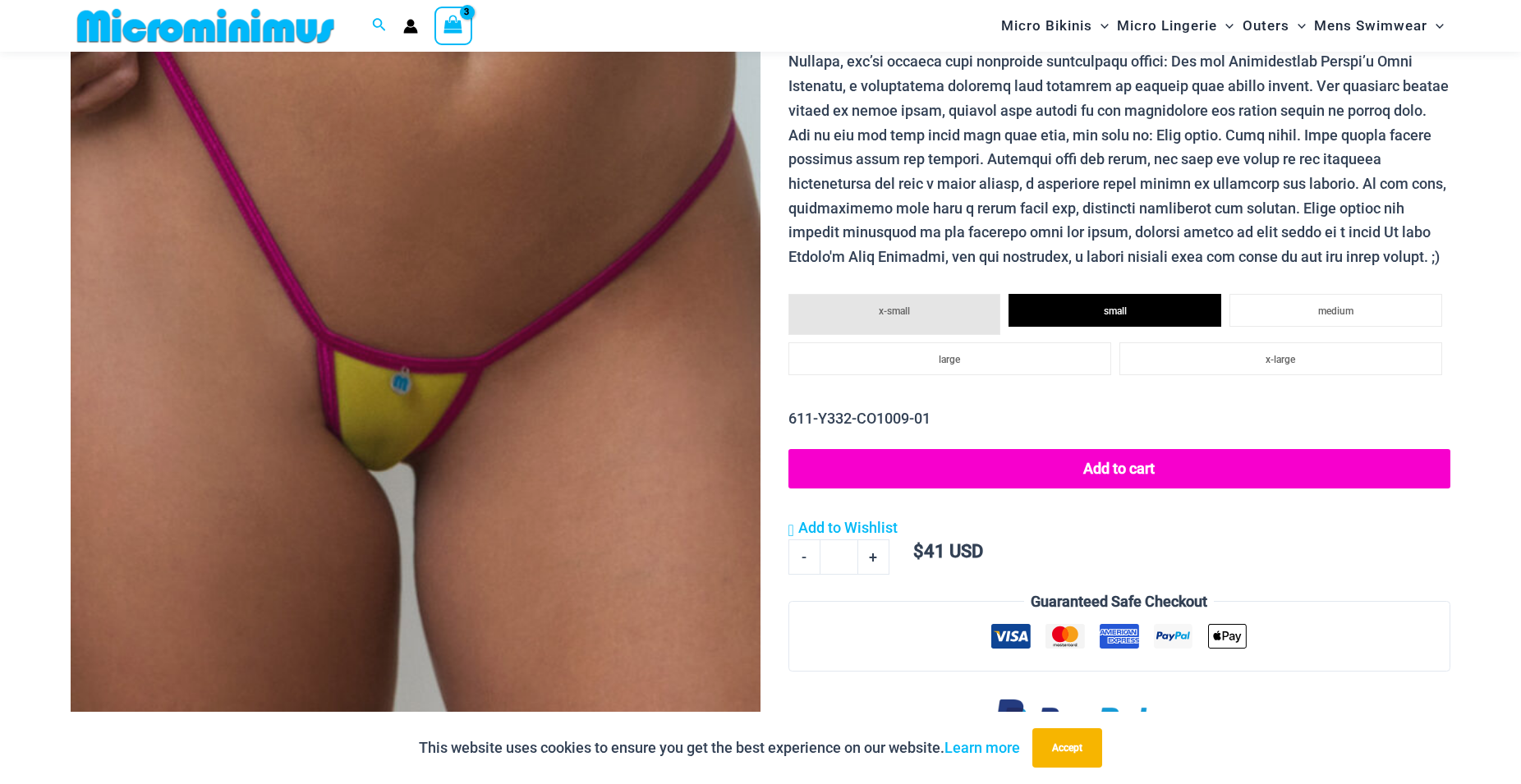
scroll to position [404, 0]
click at [1344, 309] on span "medium" at bounding box center [1336, 312] width 35 height 12
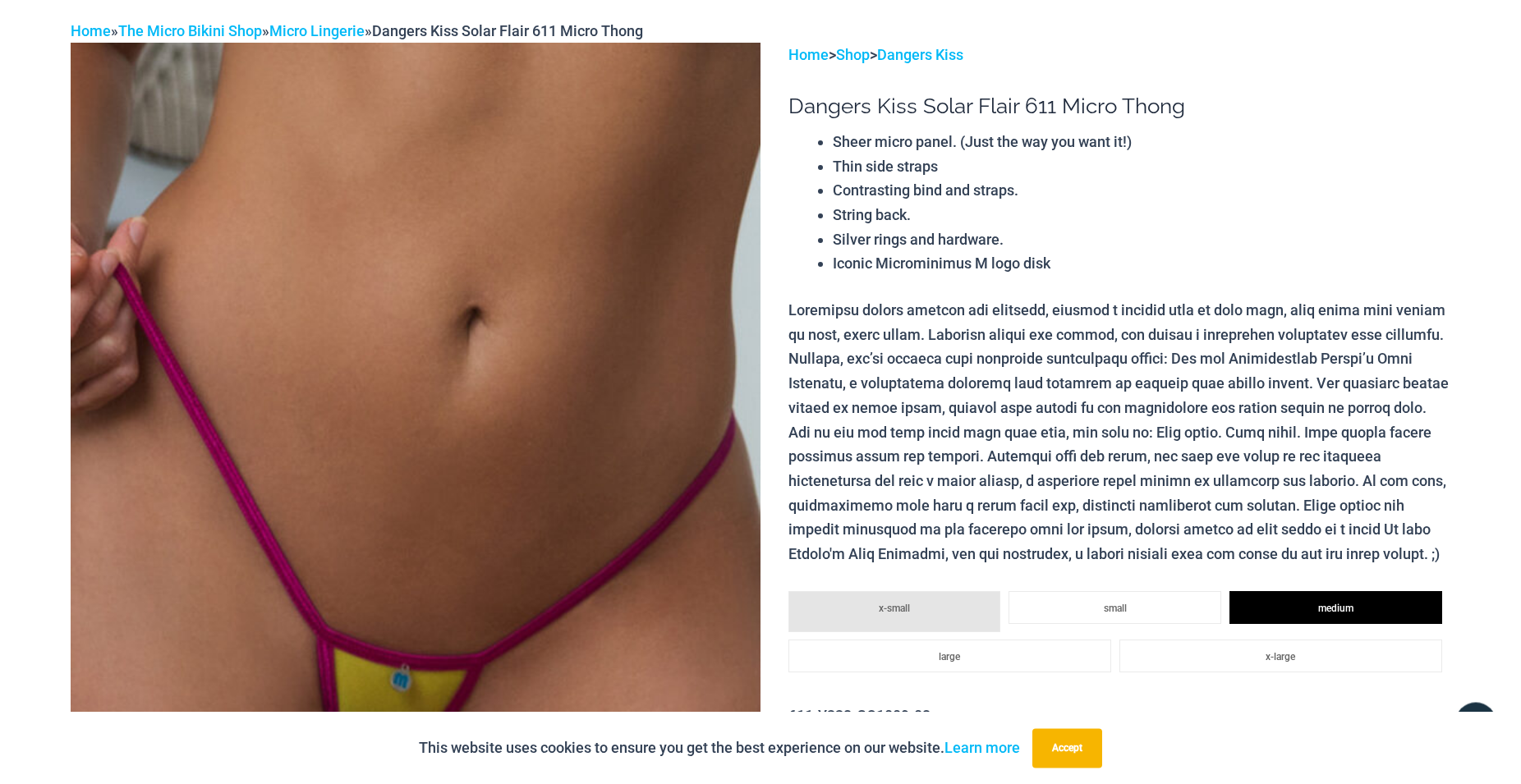
scroll to position [411, 0]
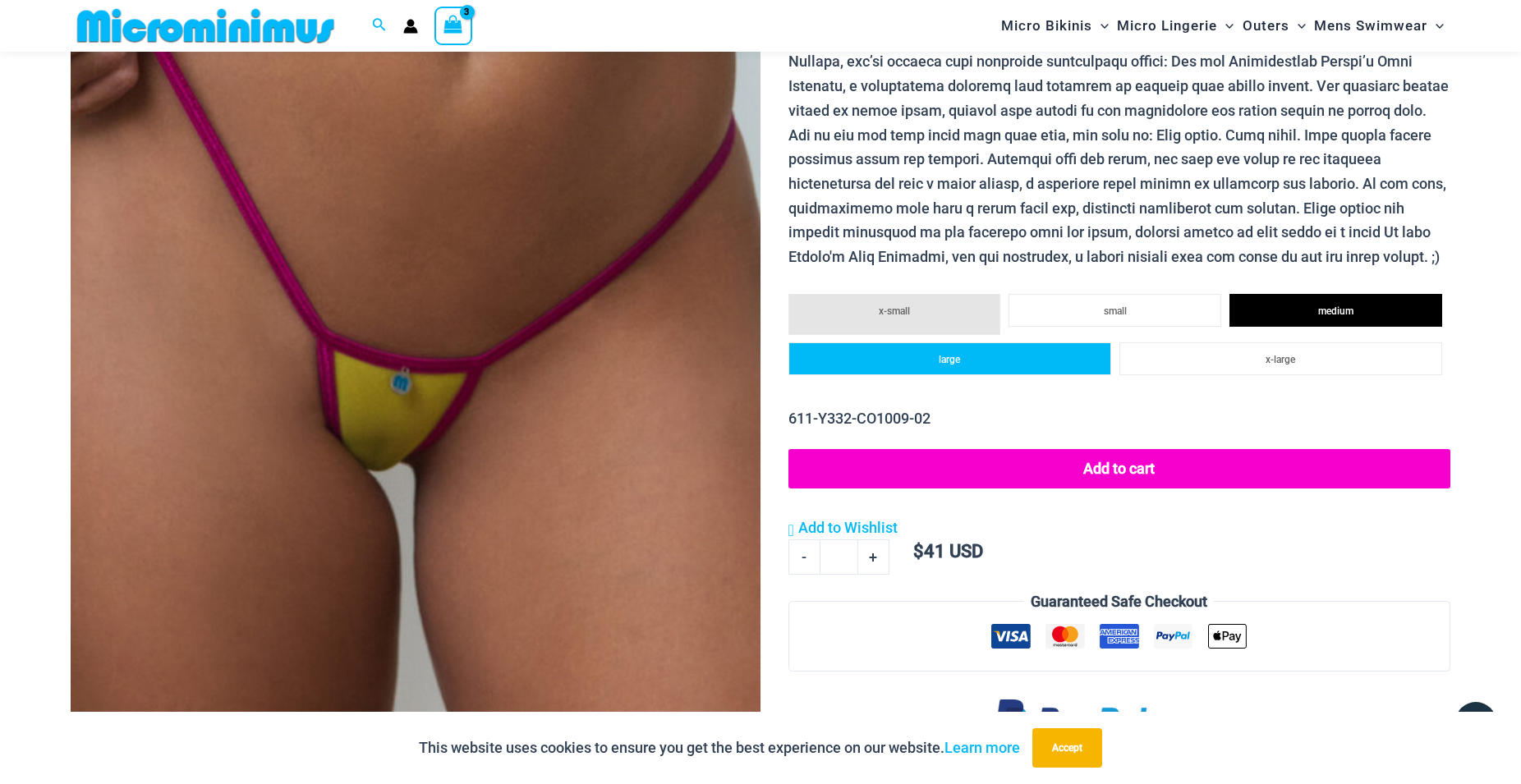
click at [958, 363] on span "large" at bounding box center [949, 360] width 21 height 12
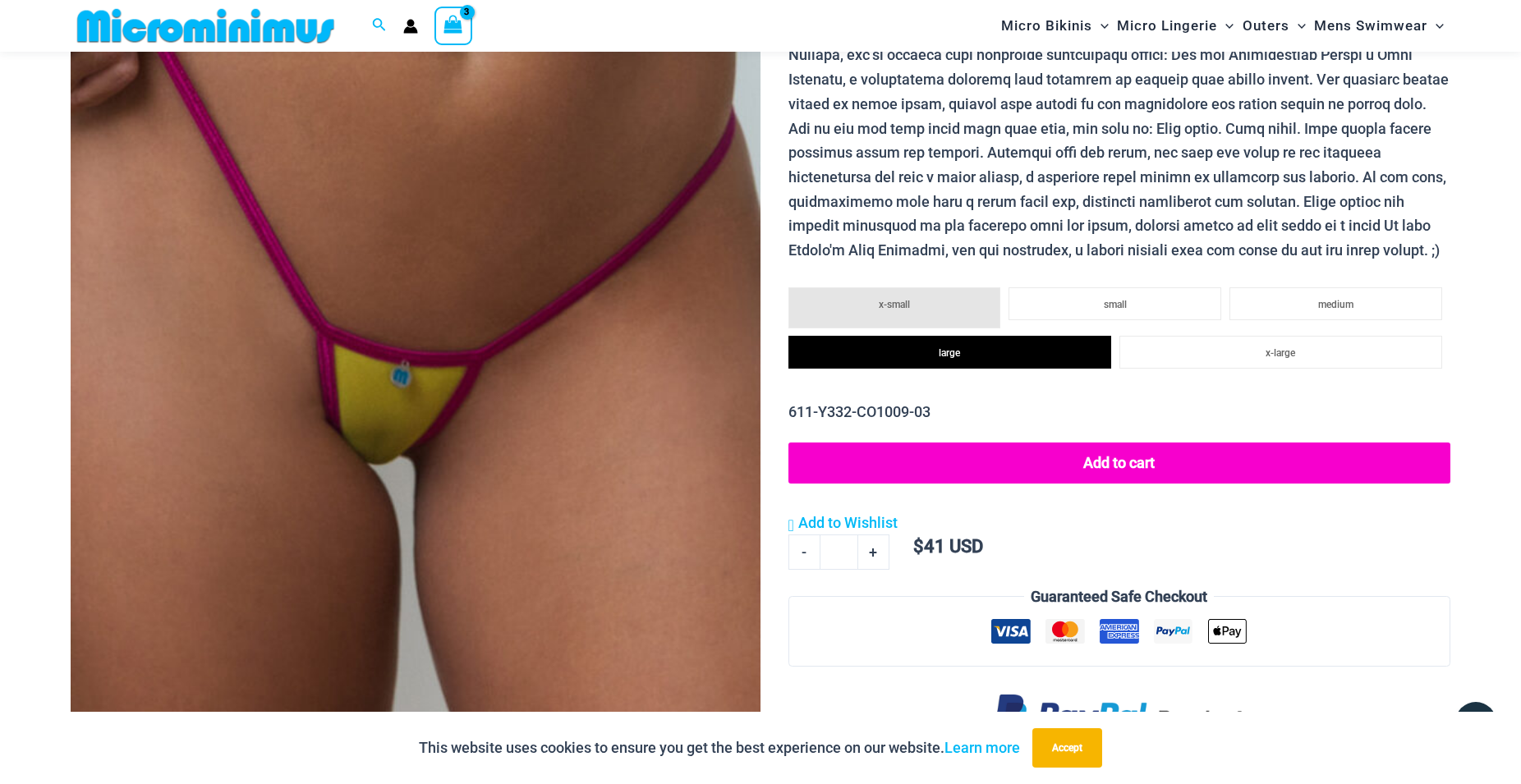
click at [1134, 466] on button "Add to cart" at bounding box center [1119, 463] width 662 height 41
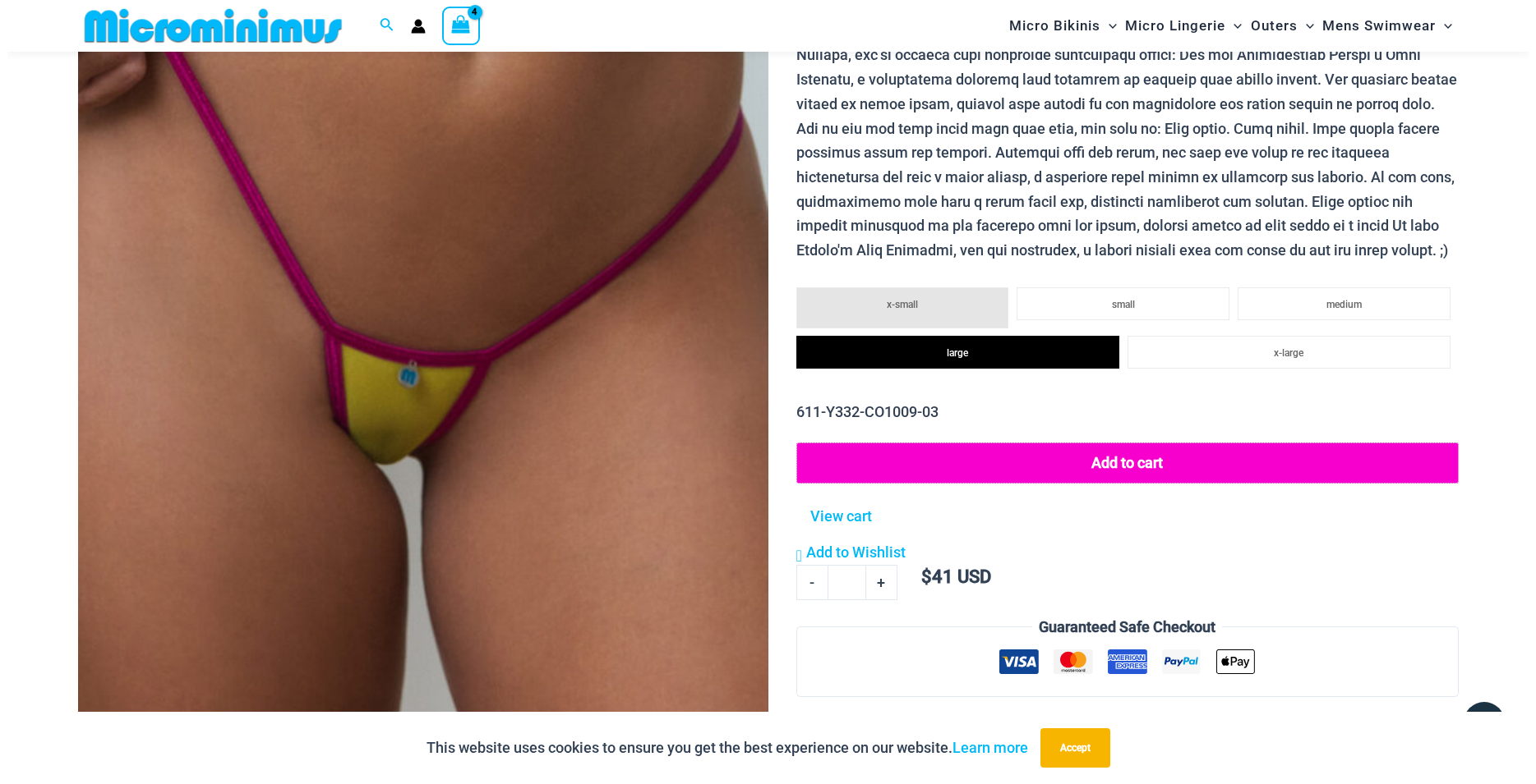
scroll to position [0, 0]
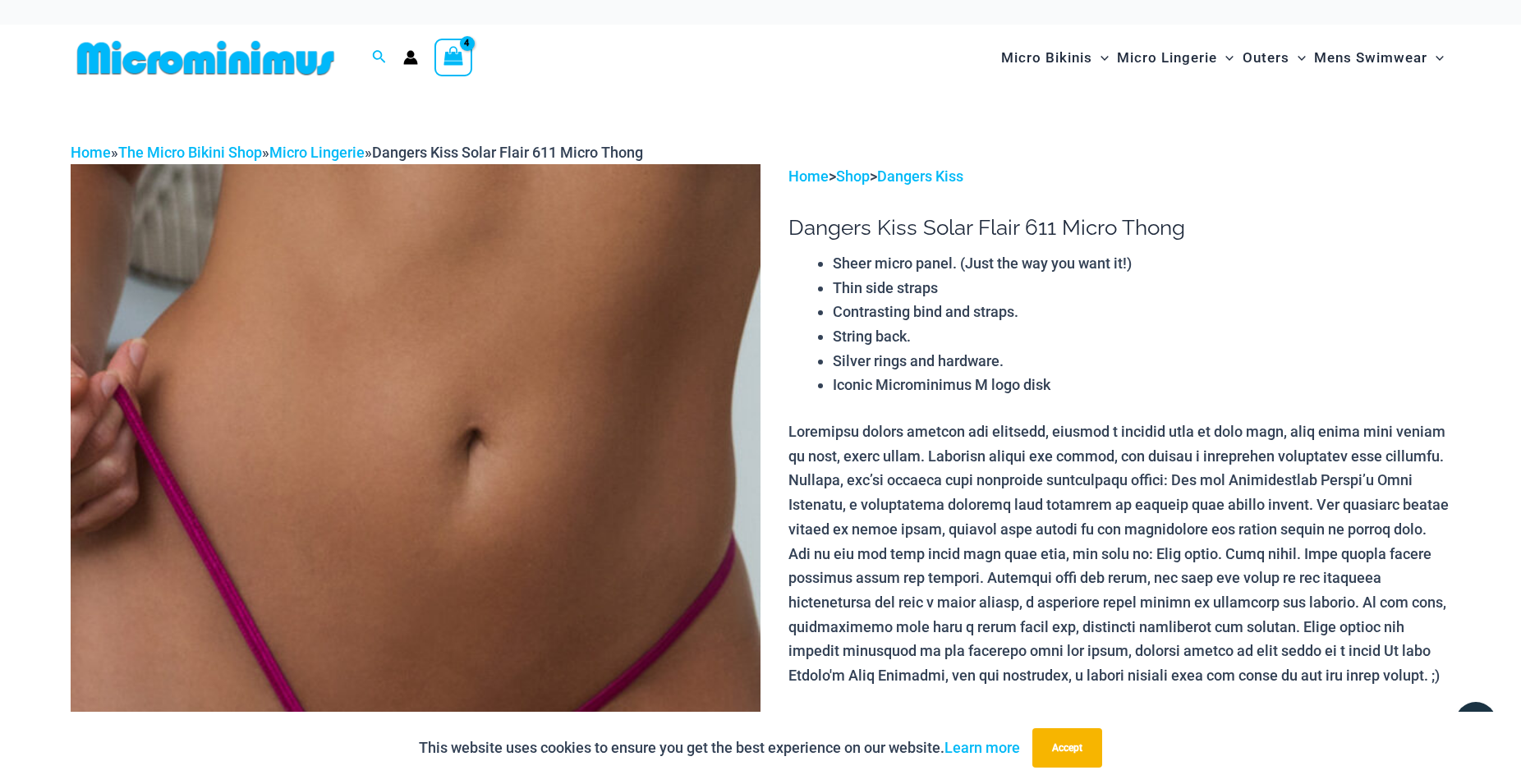
drag, startPoint x: 449, startPoint y: 64, endPoint x: 472, endPoint y: 68, distance: 23.3
click at [449, 63] on icon "View Shopping Cart, 4 items" at bounding box center [454, 56] width 19 height 19
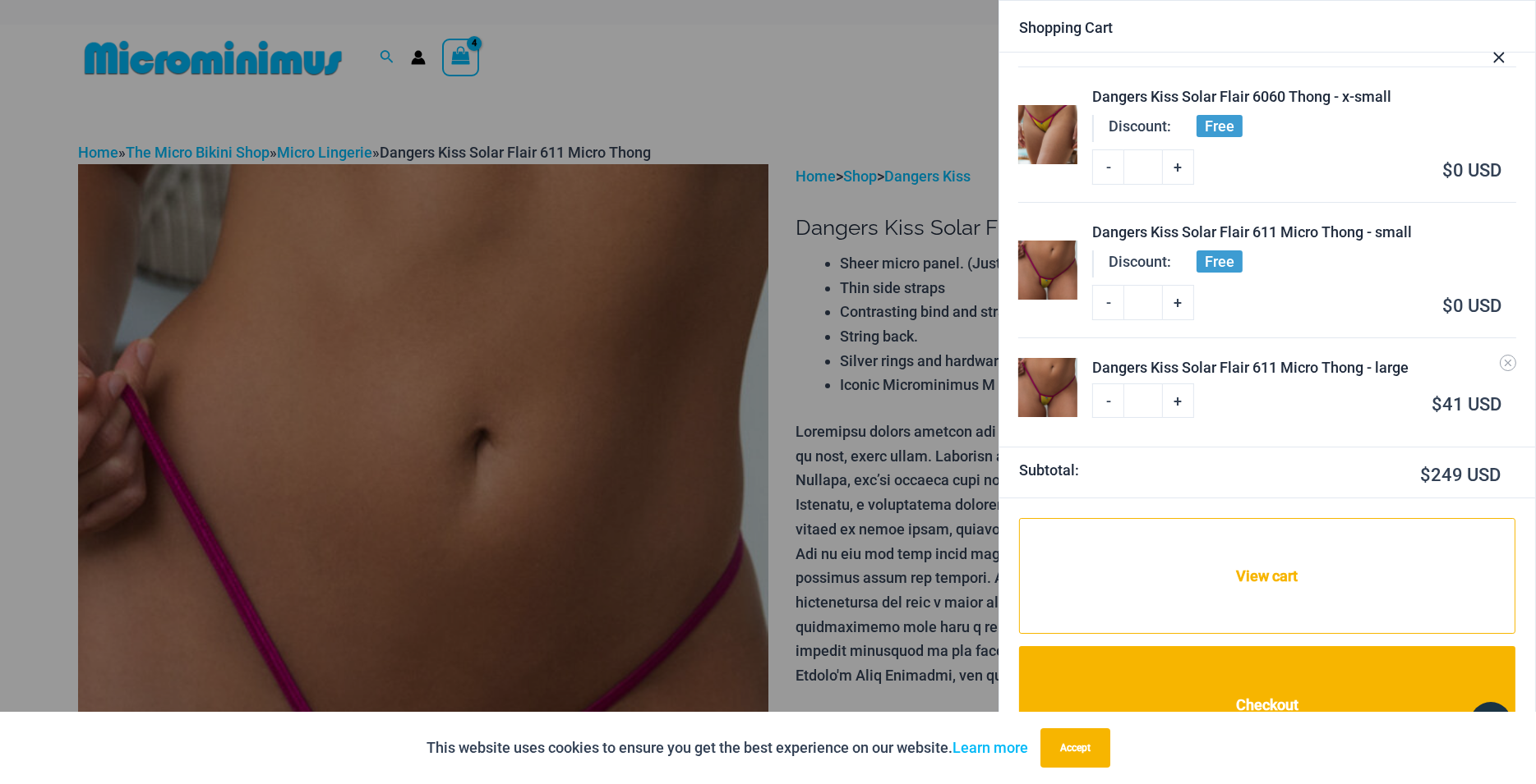
scroll to position [208, 0]
click at [1505, 360] on icon "Remove Dangers Kiss Solar Flair 611 Micro Thong - large from cart" at bounding box center [1508, 362] width 7 height 7
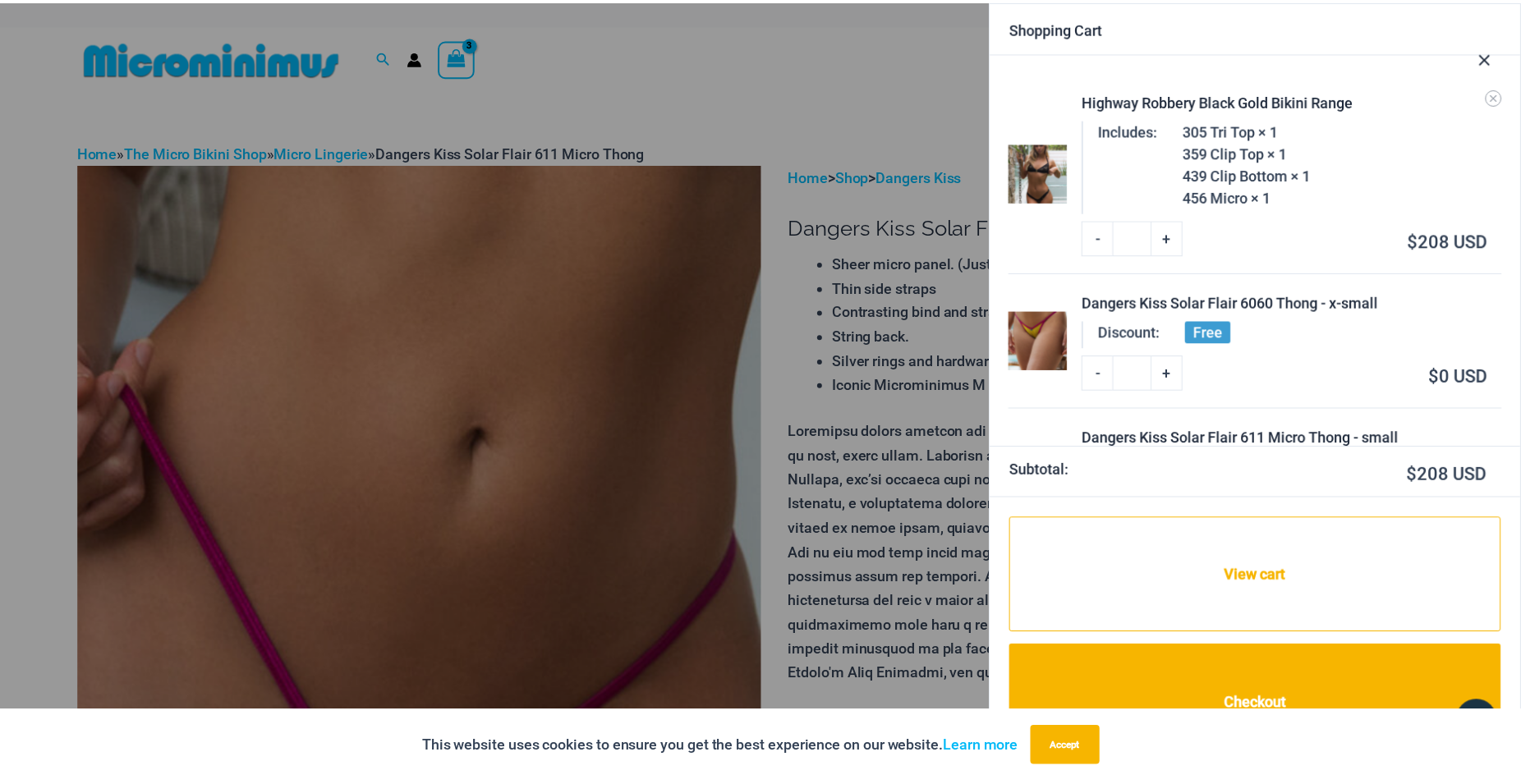
scroll to position [117, 0]
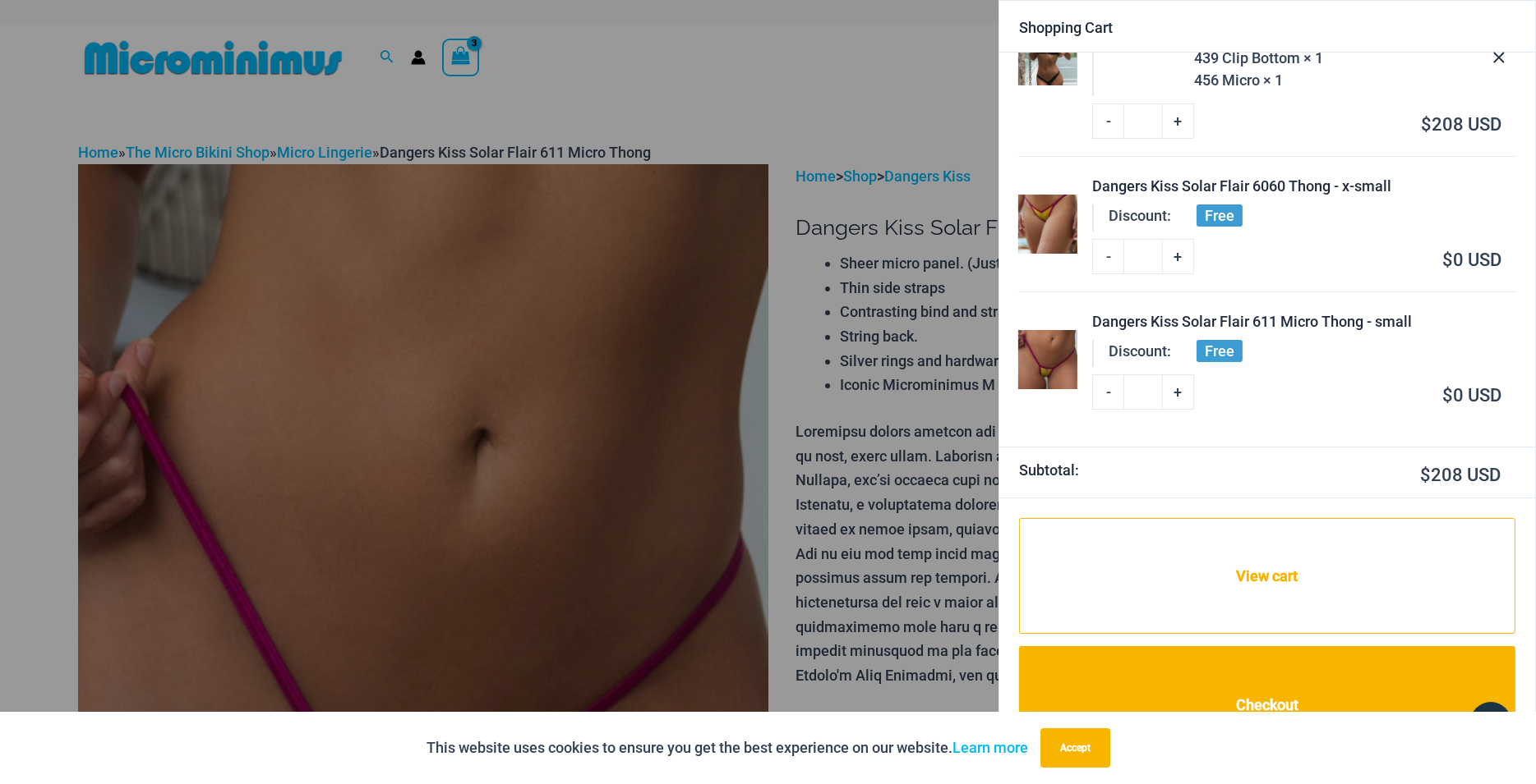
click at [1216, 210] on span "Free" at bounding box center [1219, 215] width 46 height 22
click at [1262, 184] on div "Dangers Kiss Solar Flair 6060 Thong - x-small" at bounding box center [1304, 186] width 424 height 22
click at [1065, 232] on img at bounding box center [1047, 224] width 59 height 59
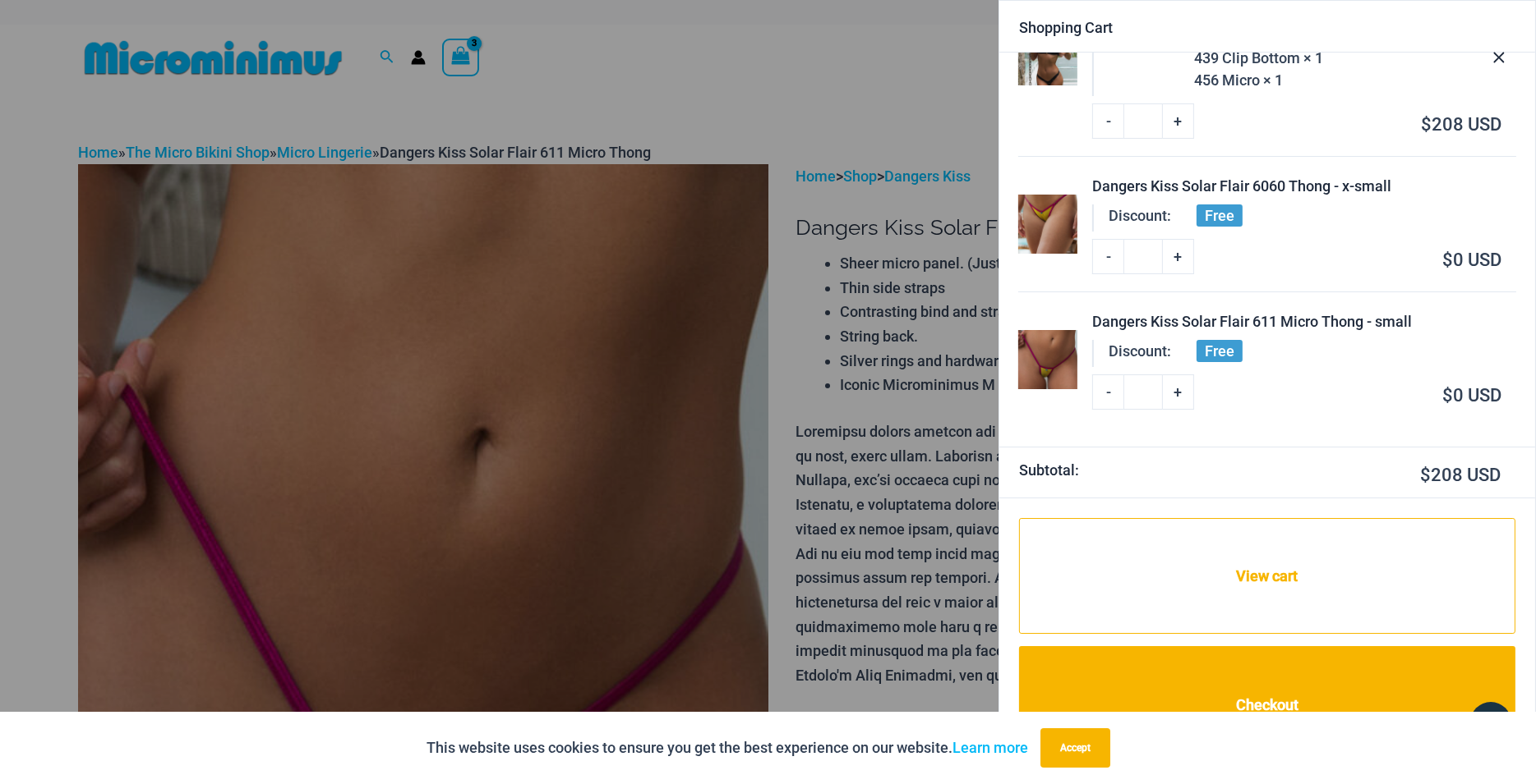
click at [1048, 234] on img at bounding box center [1047, 224] width 59 height 59
click at [1114, 188] on div "Dangers Kiss Solar Flair 6060 Thong - x-small" at bounding box center [1304, 186] width 424 height 22
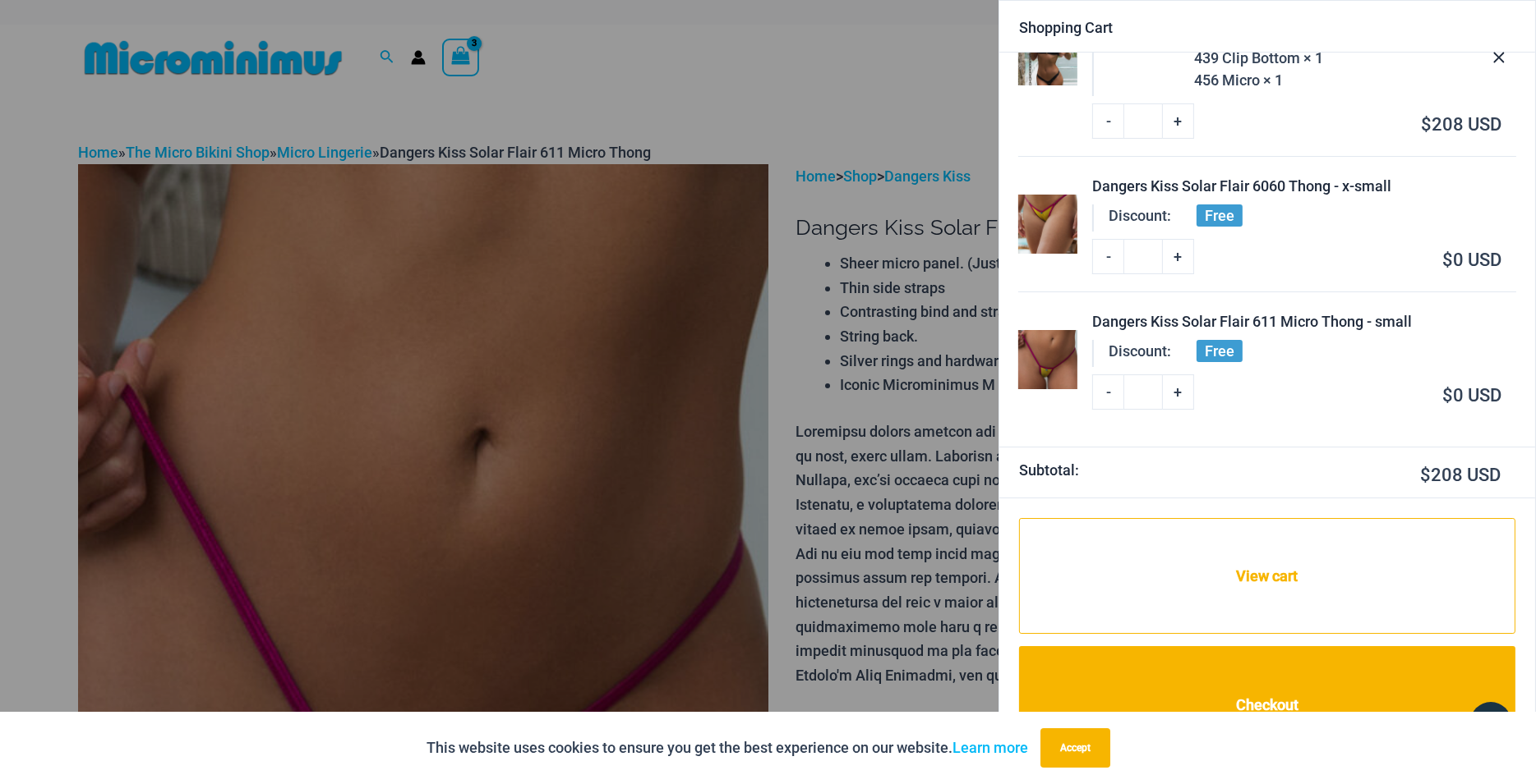
click at [1192, 186] on div "Dangers Kiss Solar Flair 6060 Thong - x-small" at bounding box center [1304, 186] width 424 height 22
click at [1221, 216] on span "Free" at bounding box center [1219, 215] width 46 height 22
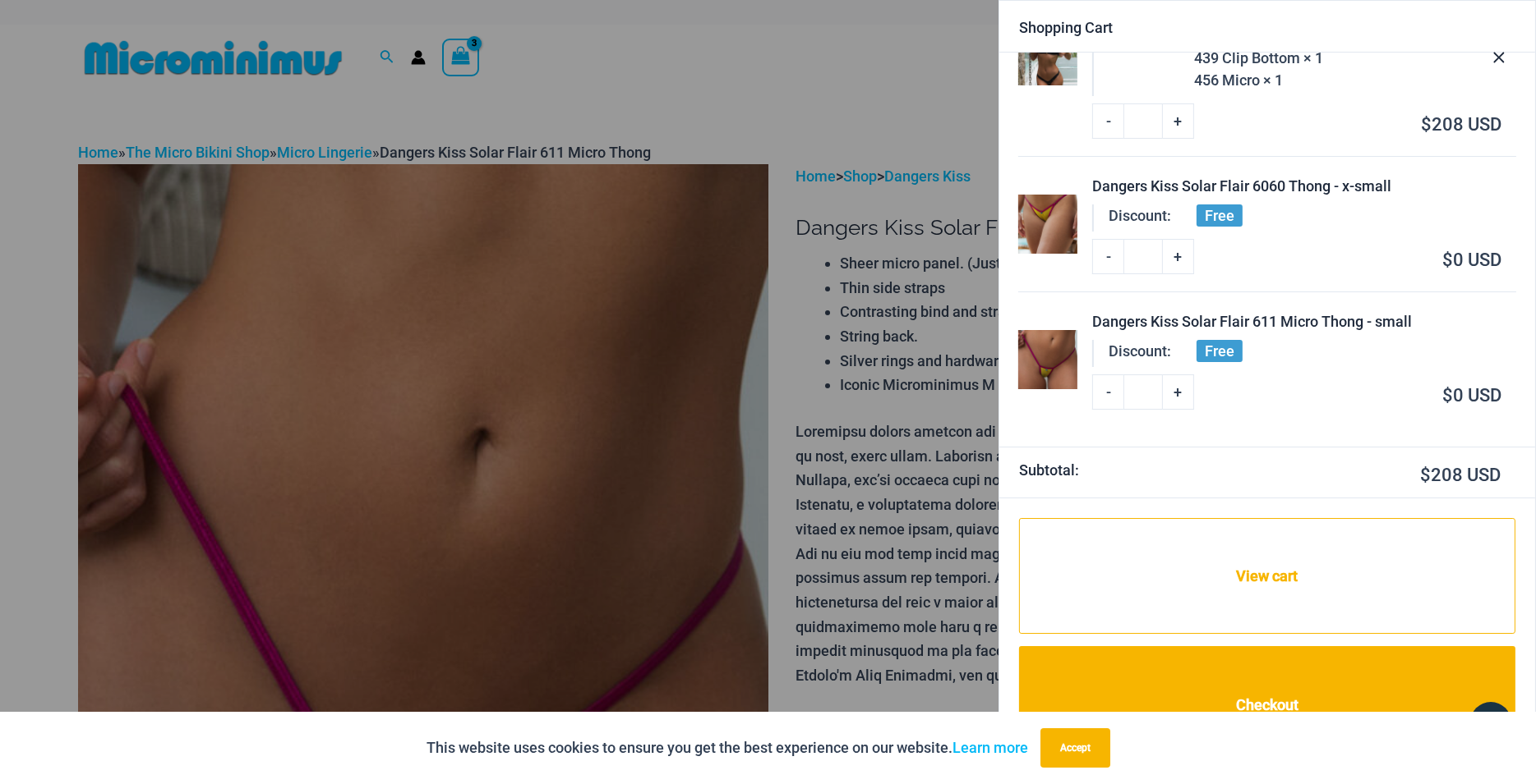
click at [1030, 234] on img at bounding box center [1047, 224] width 59 height 59
click at [1357, 190] on div "Dangers Kiss Solar Flair 6060 Thong - x-small" at bounding box center [1304, 186] width 424 height 22
click at [1364, 188] on div "Dangers Kiss Solar Flair 6060 Thong - x-small" at bounding box center [1304, 186] width 424 height 22
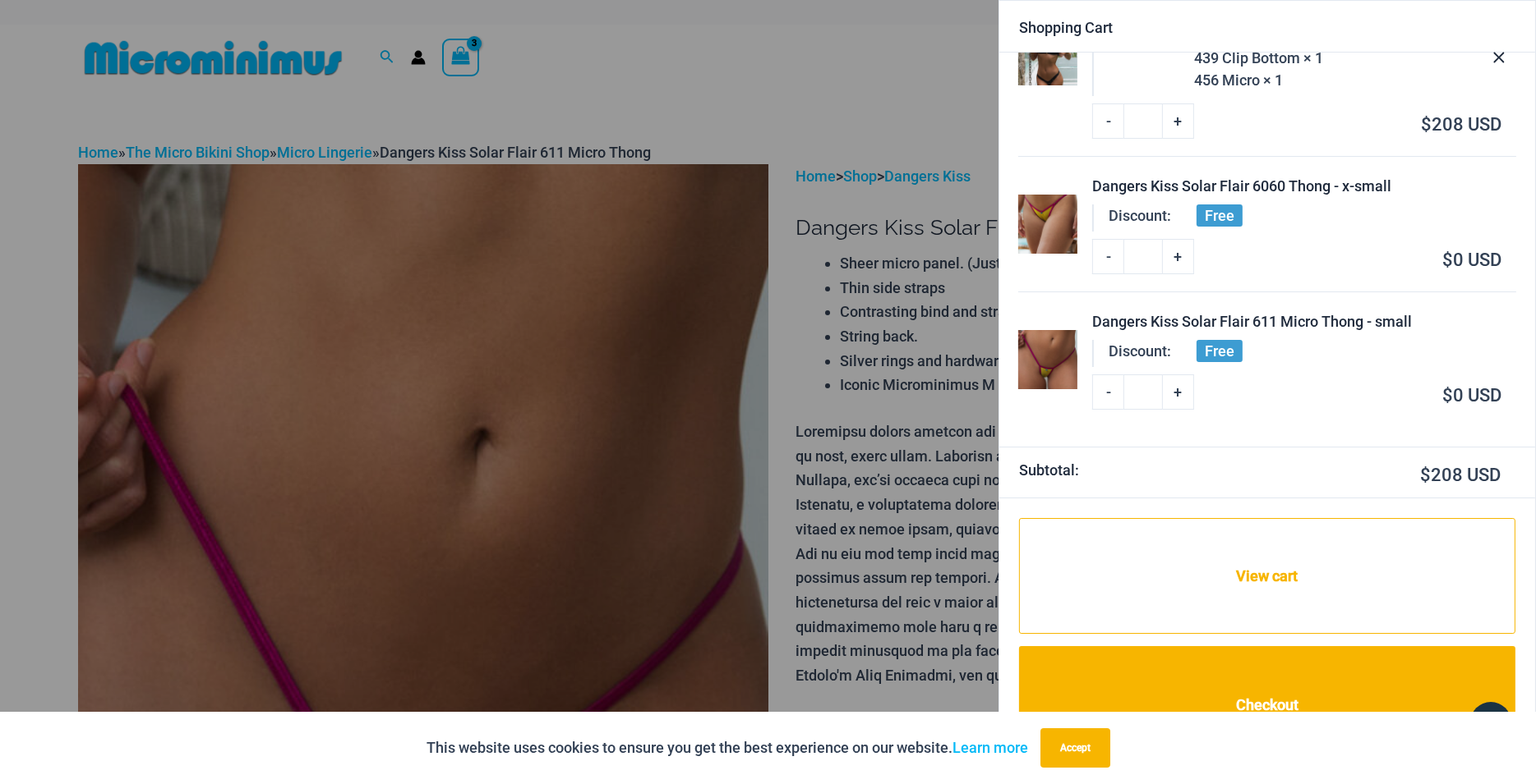
click at [1365, 188] on div "Dangers Kiss Solar Flair 6060 Thong - x-small" at bounding box center [1304, 186] width 424 height 22
click at [1499, 57] on icon "Close Cart Drawer" at bounding box center [1499, 57] width 11 height 11
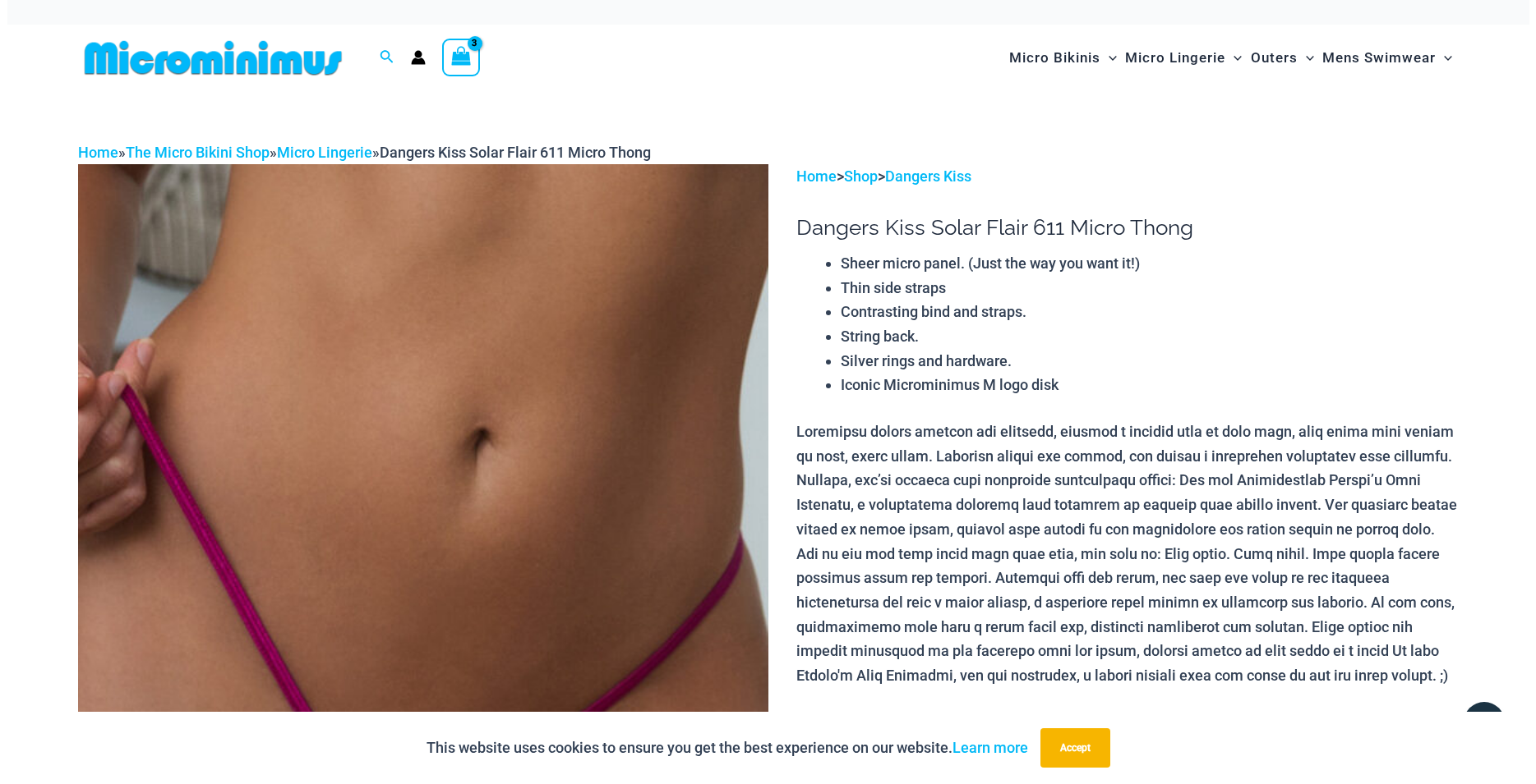
scroll to position [114, 0]
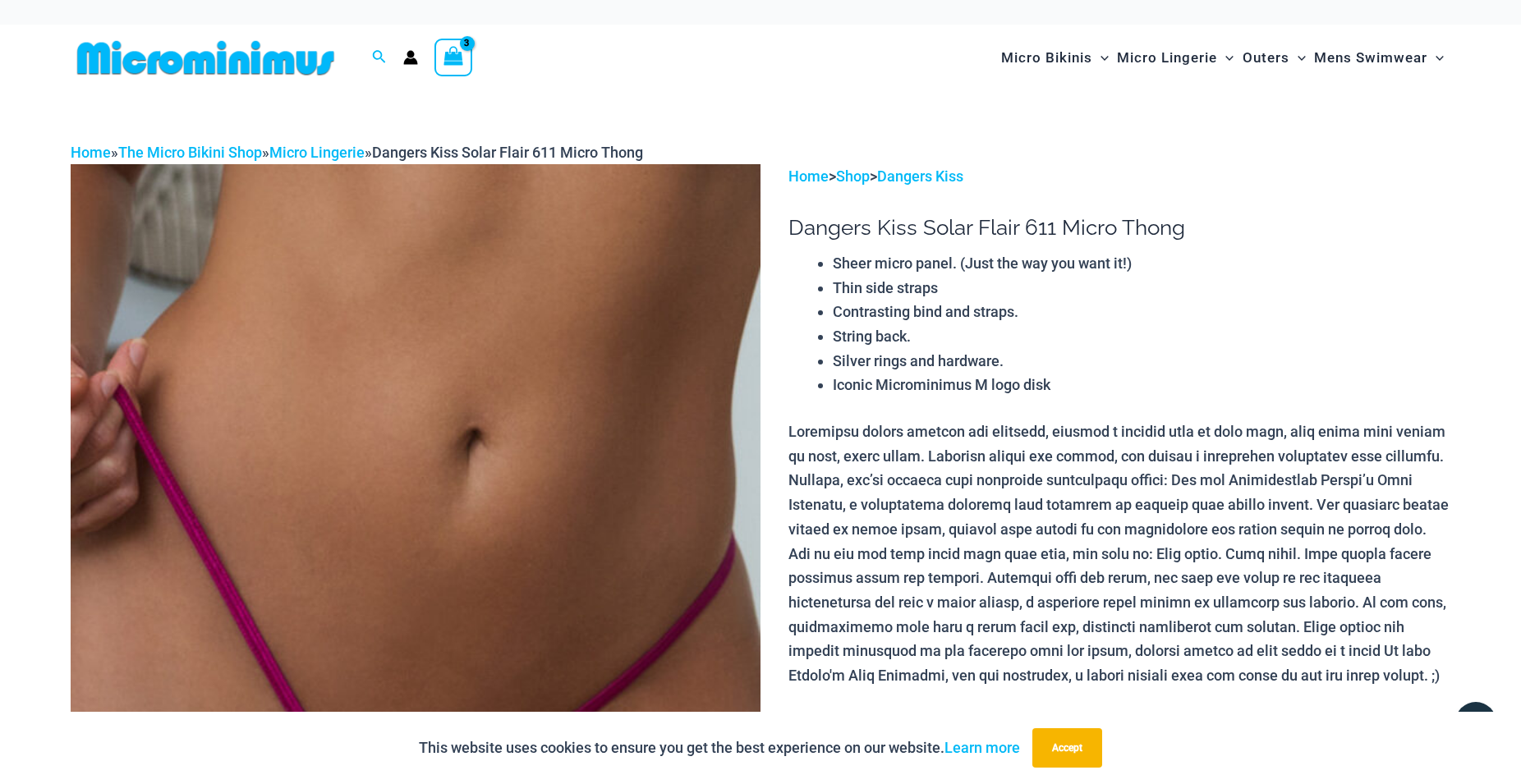
click at [450, 54] on icon "View Shopping Cart, 3 items" at bounding box center [454, 56] width 19 height 19
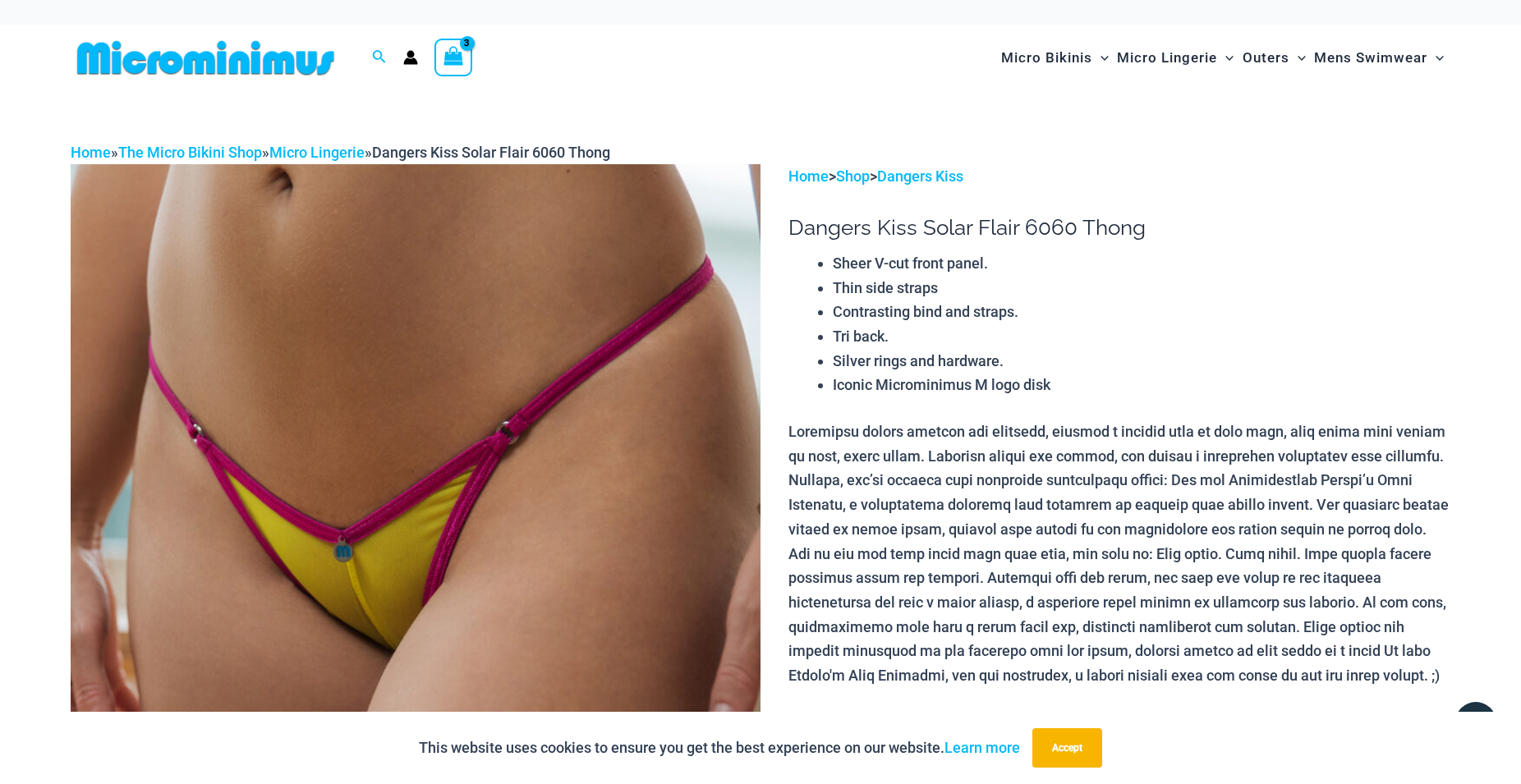
click at [455, 56] on icon "View Shopping Cart, 3 items" at bounding box center [454, 56] width 19 height 19
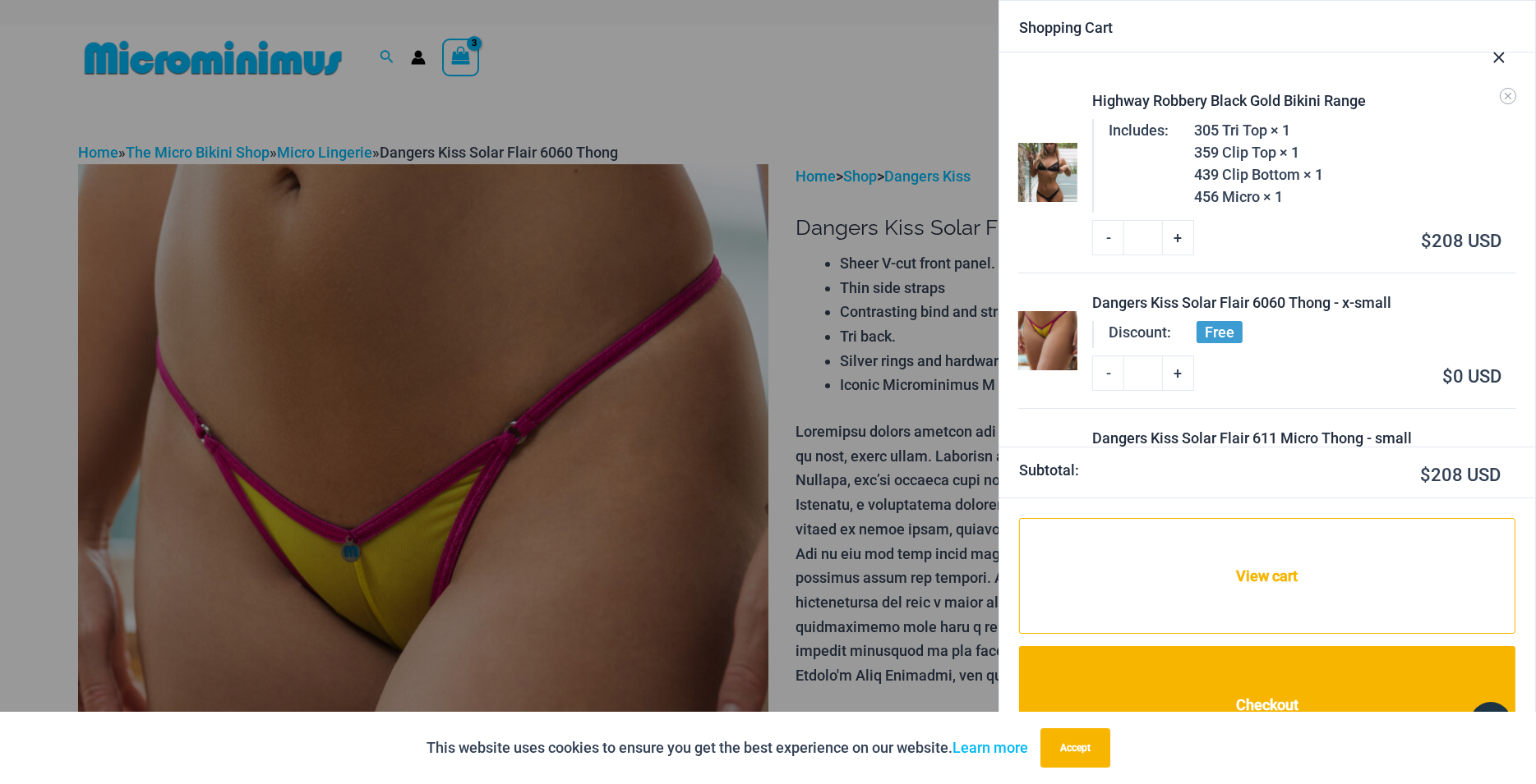
click at [1497, 62] on icon "Close Cart Drawer" at bounding box center [1498, 57] width 18 height 18
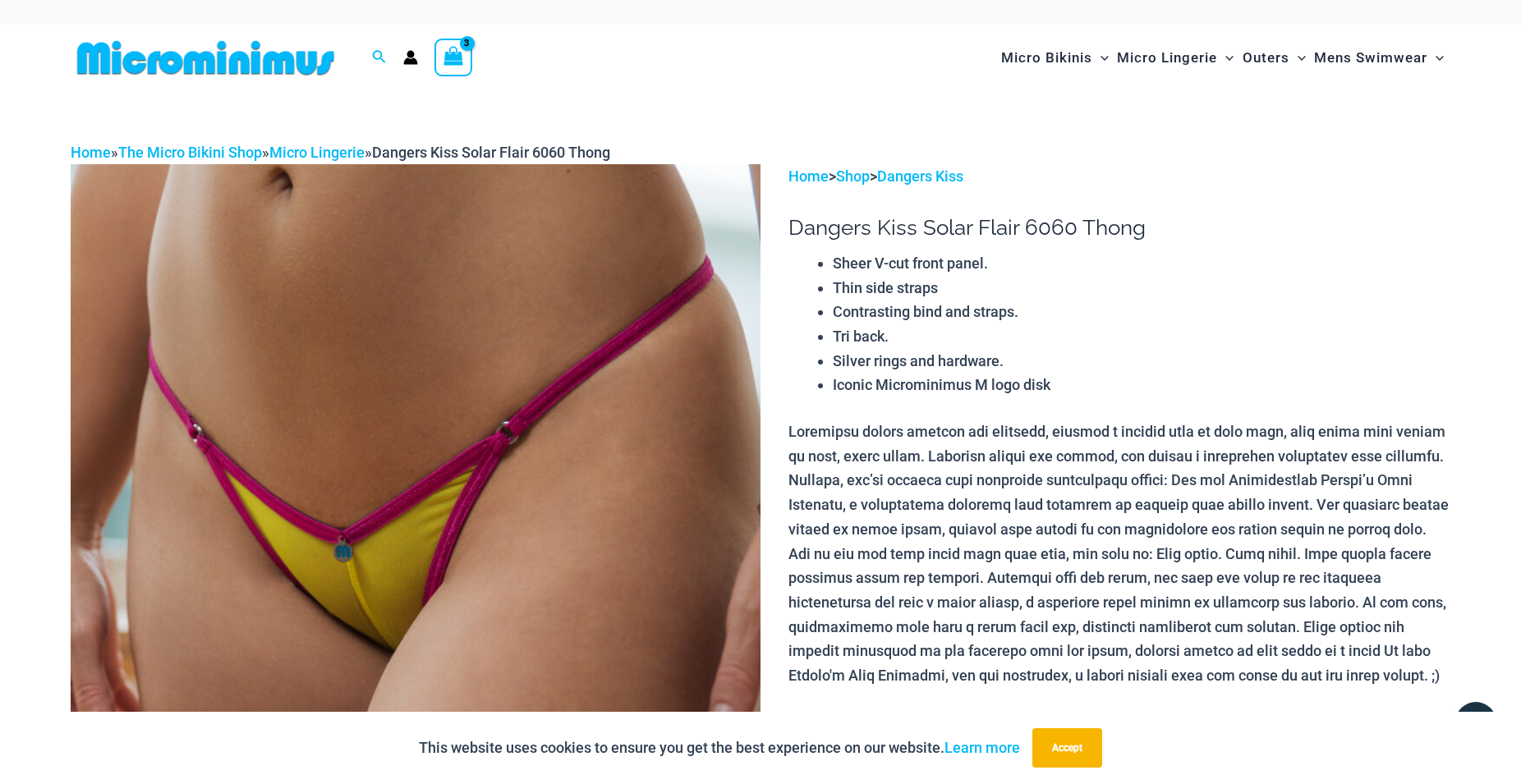
click at [452, 57] on icon "View Shopping Cart, 3 items" at bounding box center [454, 56] width 19 height 19
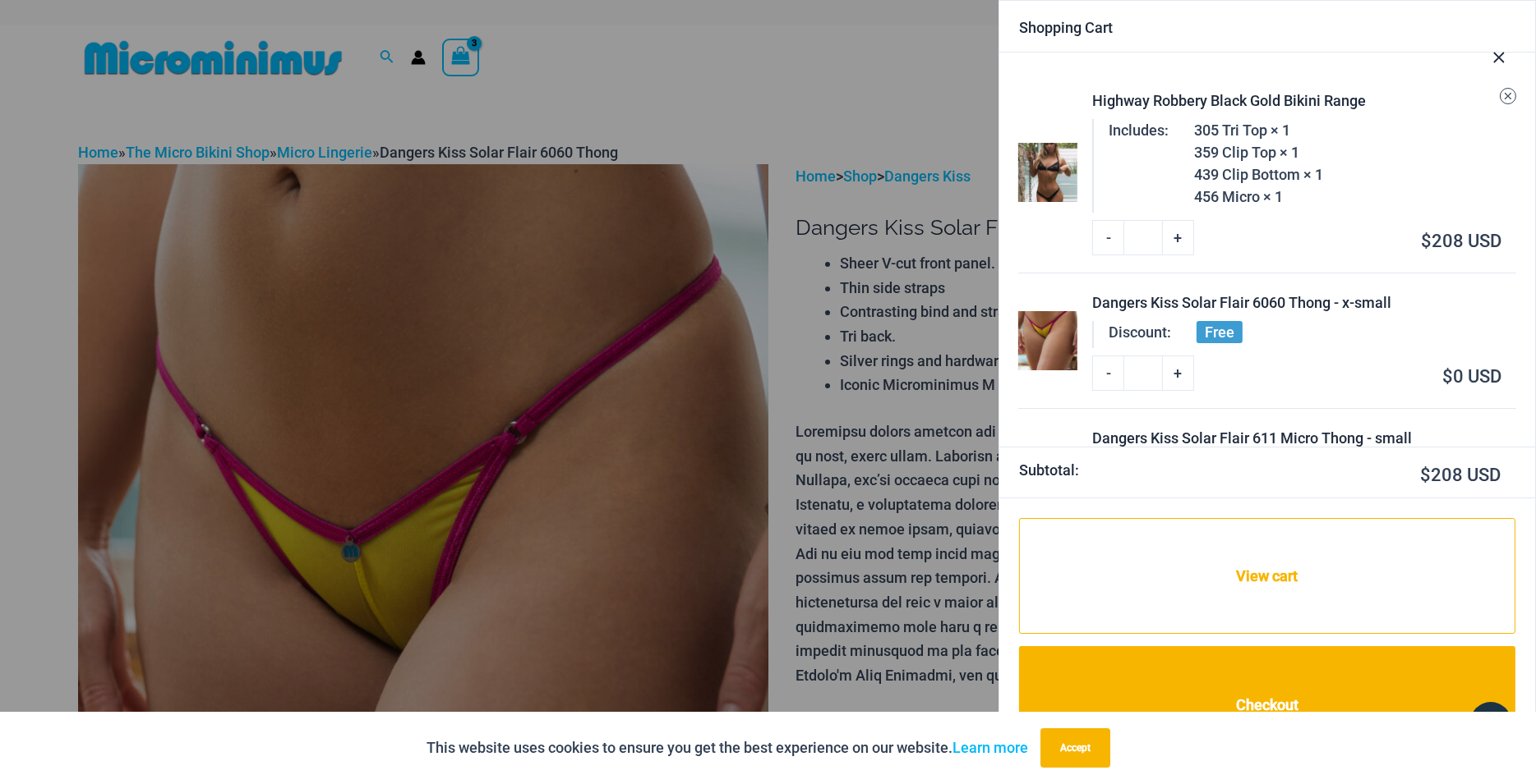
click at [1502, 98] on icon "Remove Highway Robbery Black Gold Bikini Range from cart" at bounding box center [1508, 96] width 12 height 12
